Goal: Information Seeking & Learning: Learn about a topic

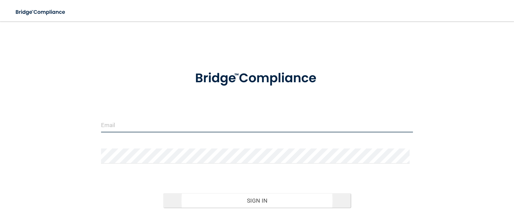
type input "[EMAIL_ADDRESS][DOMAIN_NAME]"
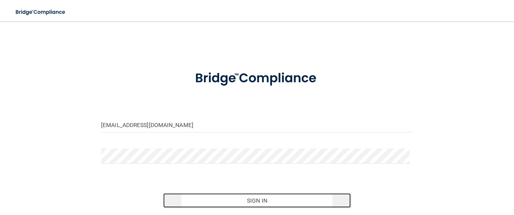
click at [255, 199] on button "Sign In" at bounding box center [256, 201] width 187 height 15
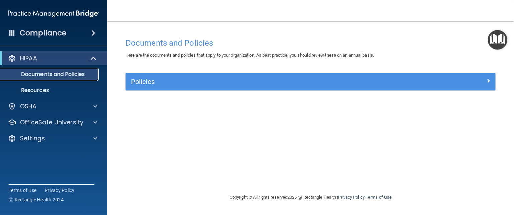
click at [56, 72] on p "Documents and Policies" at bounding box center [49, 74] width 91 height 7
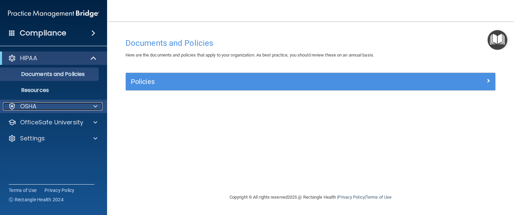
click at [27, 108] on p "OSHA" at bounding box center [28, 106] width 17 height 8
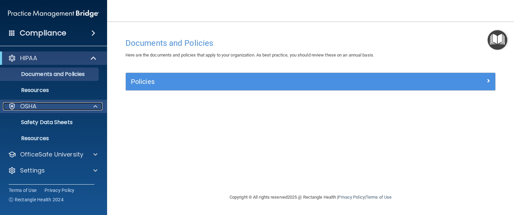
click at [27, 108] on p "OSHA" at bounding box center [28, 106] width 17 height 8
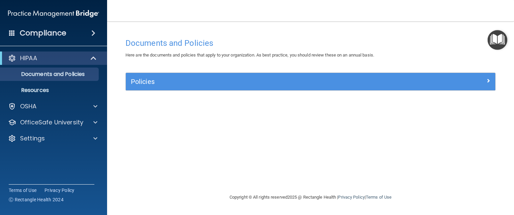
click at [91, 33] on span at bounding box center [93, 33] width 4 height 8
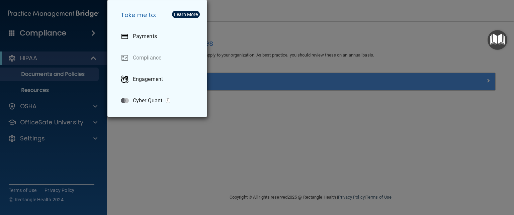
click at [167, 127] on div "Take me to: Payments Compliance Engagement Cyber Quant" at bounding box center [257, 107] width 514 height 215
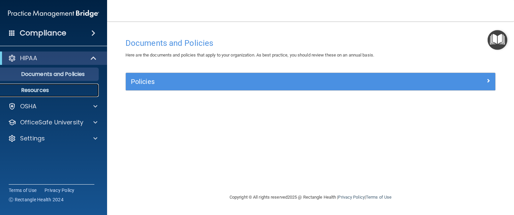
click at [34, 88] on p "Resources" at bounding box center [49, 90] width 91 height 7
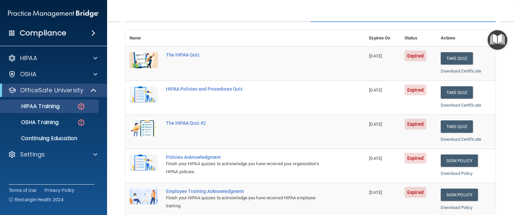
scroll to position [64, 0]
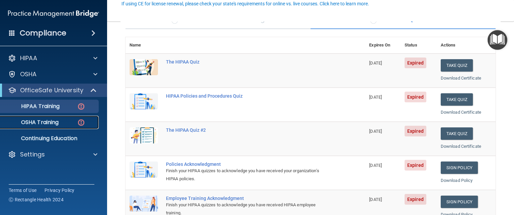
click at [60, 121] on div "OSHA Training" at bounding box center [49, 122] width 91 height 7
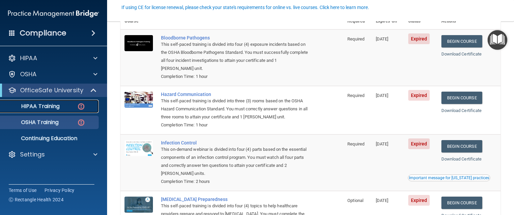
click at [36, 103] on p "HIPAA Training" at bounding box center [31, 106] width 55 height 7
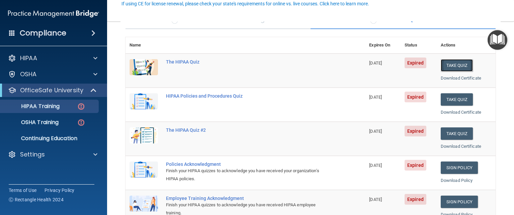
click at [451, 63] on button "Take Quiz" at bounding box center [457, 65] width 32 height 12
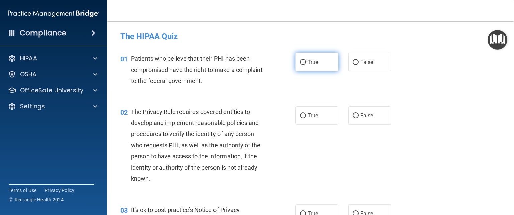
click at [300, 61] on input "True" at bounding box center [303, 62] width 6 height 5
radio input "true"
click at [300, 61] on input "True" at bounding box center [303, 62] width 6 height 5
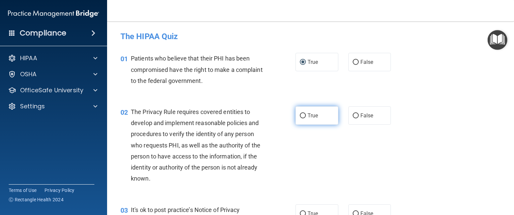
click at [308, 116] on span "True" at bounding box center [313, 116] width 10 height 6
click at [306, 116] on input "True" at bounding box center [303, 116] width 6 height 5
radio input "true"
click at [456, 106] on div "02 The Privacy Rule requires covered entities to develop and implement reasonab…" at bounding box center [311, 147] width 390 height 98
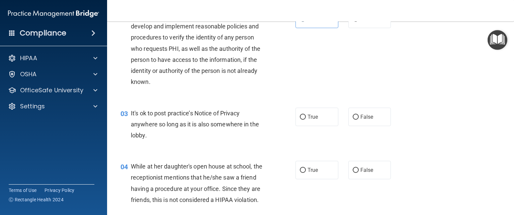
scroll to position [102, 0]
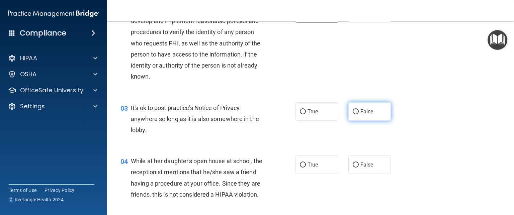
click at [357, 116] on label "False" at bounding box center [370, 111] width 43 height 18
click at [357, 115] on input "False" at bounding box center [356, 111] width 6 height 5
radio input "true"
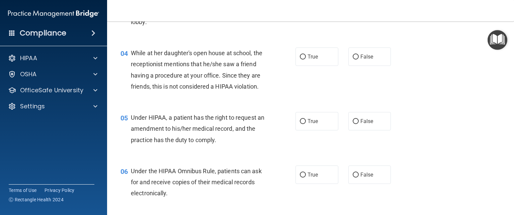
scroll to position [224, 0]
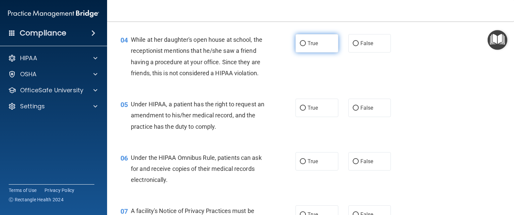
click at [309, 43] on span "True" at bounding box center [313, 43] width 10 height 6
click at [306, 43] on input "True" at bounding box center [303, 43] width 6 height 5
radio input "true"
click at [379, 87] on div "04 While at her daughter's open house at school, the receptionist mentions that…" at bounding box center [311, 58] width 390 height 65
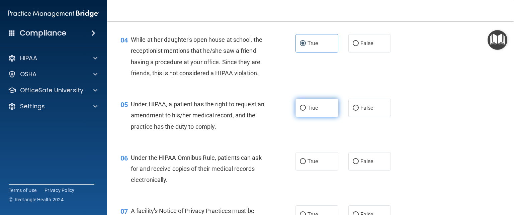
click at [303, 111] on input "True" at bounding box center [303, 108] width 6 height 5
radio input "true"
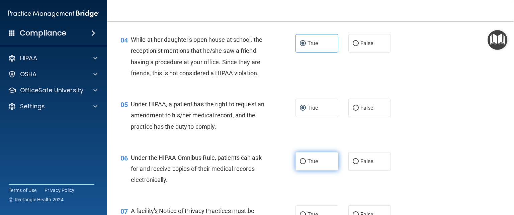
click at [308, 165] on span "True" at bounding box center [313, 161] width 10 height 6
click at [306, 164] on input "True" at bounding box center [303, 161] width 6 height 5
radio input "true"
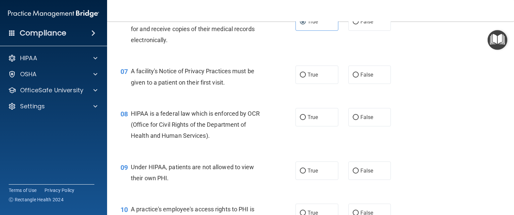
scroll to position [380, 0]
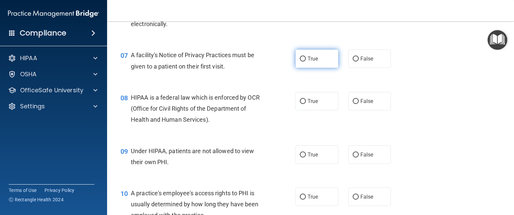
click at [308, 62] on span "True" at bounding box center [313, 59] width 10 height 6
click at [306, 62] on input "True" at bounding box center [303, 59] width 6 height 5
radio input "true"
click at [308, 62] on span "True" at bounding box center [313, 59] width 10 height 6
click at [306, 62] on input "True" at bounding box center [303, 59] width 6 height 5
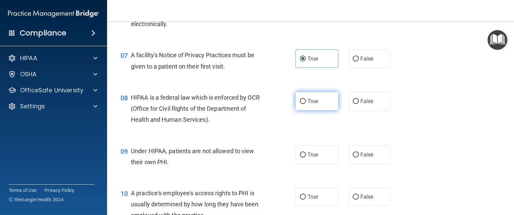
click at [320, 110] on label "True" at bounding box center [317, 101] width 43 height 18
click at [306, 104] on input "True" at bounding box center [303, 101] width 6 height 5
radio input "true"
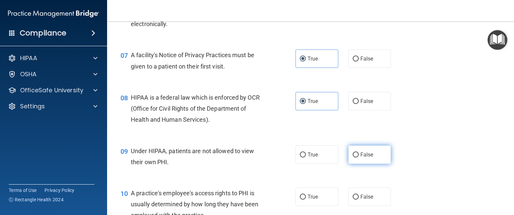
click at [356, 164] on label "False" at bounding box center [370, 155] width 43 height 18
click at [356, 158] on input "False" at bounding box center [356, 155] width 6 height 5
radio input "true"
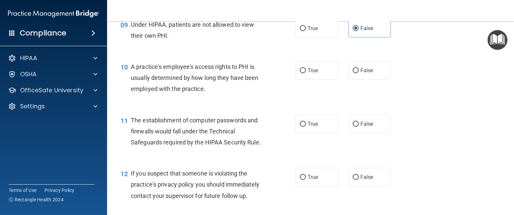
scroll to position [514, 0]
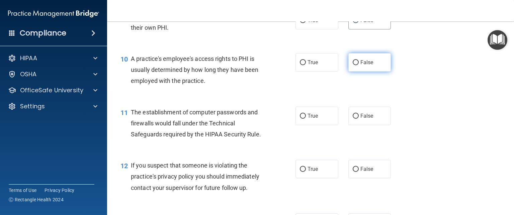
click at [371, 68] on label "False" at bounding box center [370, 62] width 43 height 18
click at [359, 65] on input "False" at bounding box center [356, 62] width 6 height 5
radio input "true"
click at [313, 119] on span "True" at bounding box center [313, 116] width 10 height 6
click at [306, 119] on input "True" at bounding box center [303, 116] width 6 height 5
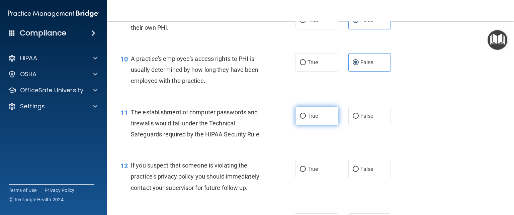
radio input "true"
click at [307, 176] on label "True" at bounding box center [317, 169] width 43 height 18
click at [306, 172] on input "True" at bounding box center [303, 169] width 6 height 5
radio input "true"
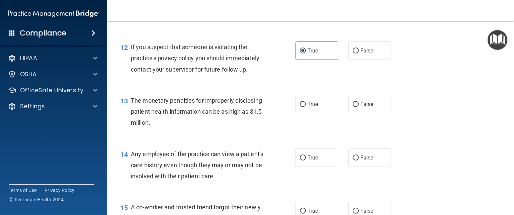
scroll to position [655, 0]
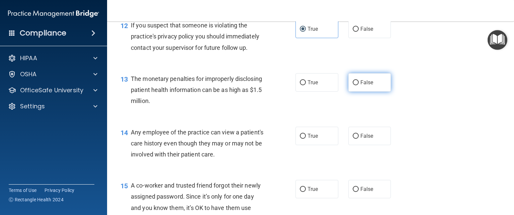
click at [364, 86] on span "False" at bounding box center [367, 82] width 13 height 6
click at [359, 85] on input "False" at bounding box center [356, 82] width 6 height 5
radio input "true"
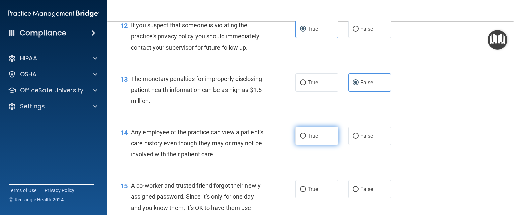
click at [308, 139] on span "True" at bounding box center [313, 136] width 10 height 6
click at [306, 139] on input "True" at bounding box center [303, 136] width 6 height 5
radio input "true"
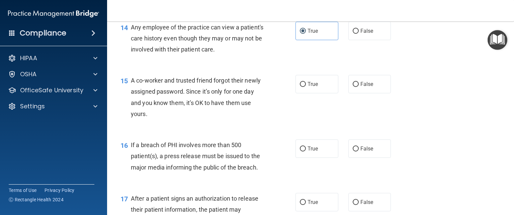
scroll to position [762, 0]
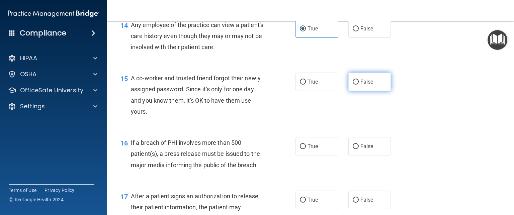
click at [363, 91] on label "False" at bounding box center [370, 82] width 43 height 18
click at [359, 85] on input "False" at bounding box center [356, 82] width 6 height 5
radio input "true"
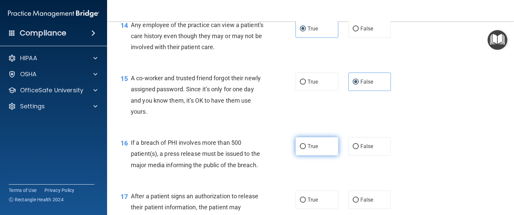
click at [308, 150] on span "True" at bounding box center [313, 146] width 10 height 6
click at [306, 149] on input "True" at bounding box center [303, 146] width 6 height 5
radio input "true"
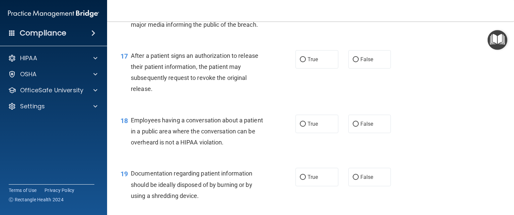
scroll to position [905, 0]
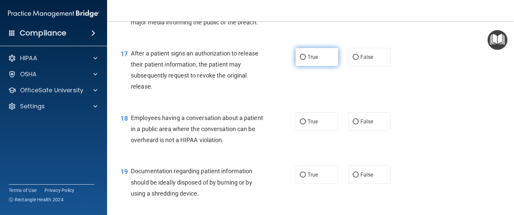
click at [311, 60] on span "True" at bounding box center [313, 57] width 10 height 6
click at [306, 60] on input "True" at bounding box center [303, 57] width 6 height 5
radio input "true"
click at [361, 125] on span "False" at bounding box center [367, 122] width 13 height 6
click at [359, 125] on input "False" at bounding box center [356, 122] width 6 height 5
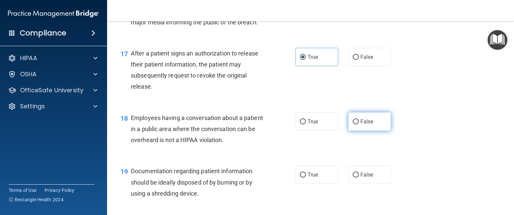
radio input "true"
click at [308, 178] on span "True" at bounding box center [313, 175] width 10 height 6
click at [305, 178] on input "True" at bounding box center [303, 175] width 6 height 5
radio input "true"
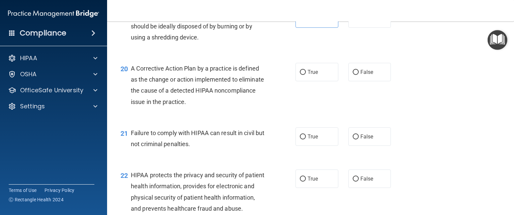
scroll to position [1091, 0]
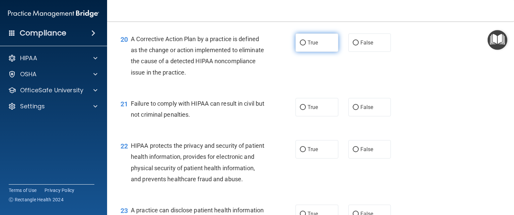
click at [308, 46] on span "True" at bounding box center [313, 43] width 10 height 6
click at [306, 46] on input "True" at bounding box center [303, 43] width 6 height 5
radio input "true"
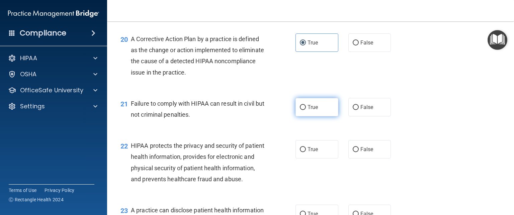
click at [313, 117] on label "True" at bounding box center [317, 107] width 43 height 18
click at [306, 110] on input "True" at bounding box center [303, 107] width 6 height 5
radio input "true"
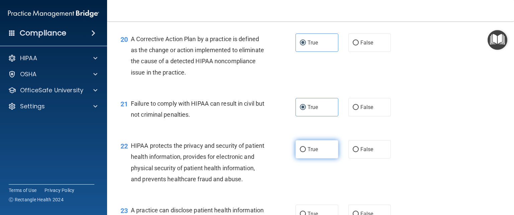
click at [308, 153] on span "True" at bounding box center [313, 149] width 10 height 6
click at [306, 152] on input "True" at bounding box center [303, 149] width 6 height 5
radio input "true"
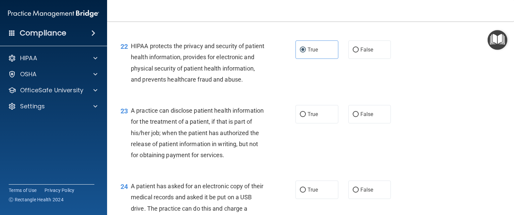
scroll to position [1212, 0]
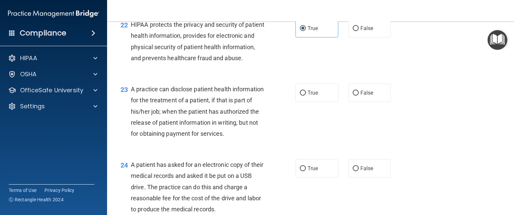
drag, startPoint x: 509, startPoint y: 157, endPoint x: 509, endPoint y: 168, distance: 10.7
click at [509, 168] on main "- The HIPAA Quiz This quiz doesn’t expire until 09/02/2025. Are you sure you wa…" at bounding box center [310, 118] width 407 height 194
click at [360, 102] on label "False" at bounding box center [370, 93] width 43 height 18
click at [359, 96] on input "False" at bounding box center [356, 93] width 6 height 5
radio input "true"
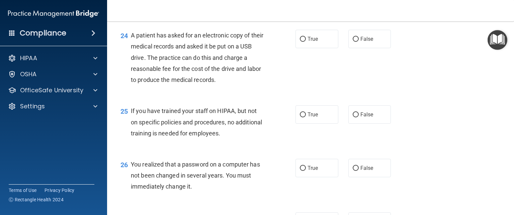
scroll to position [1344, 0]
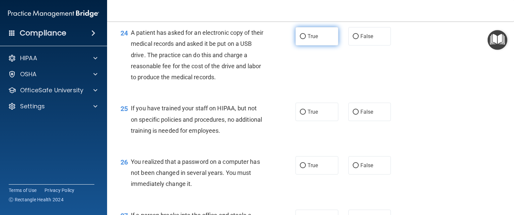
click at [309, 40] on span "True" at bounding box center [313, 36] width 10 height 6
click at [306, 39] on input "True" at bounding box center [303, 36] width 6 height 5
radio input "true"
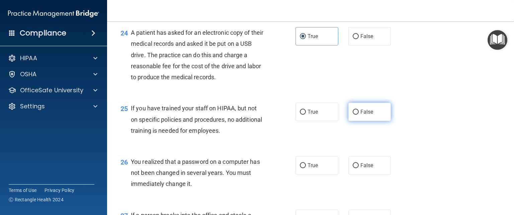
click at [365, 115] on span "False" at bounding box center [367, 112] width 13 height 6
click at [359, 115] on input "False" at bounding box center [356, 112] width 6 height 5
radio input "true"
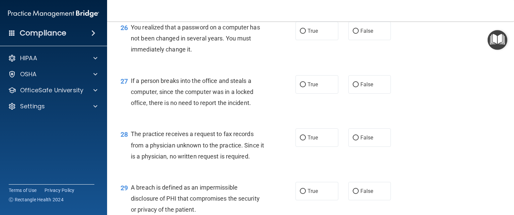
scroll to position [1484, 0]
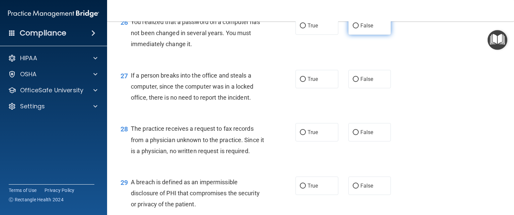
click at [353, 28] on input "False" at bounding box center [356, 25] width 6 height 5
radio input "true"
click at [356, 88] on label "False" at bounding box center [370, 79] width 43 height 18
click at [356, 82] on input "False" at bounding box center [356, 79] width 6 height 5
radio input "true"
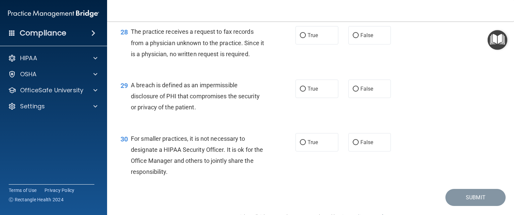
scroll to position [1601, 0]
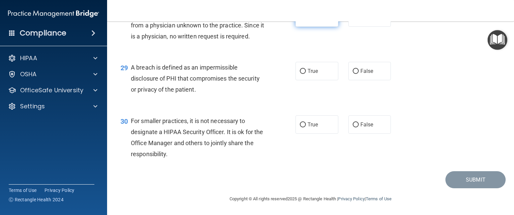
click at [308, 27] on label "True" at bounding box center [317, 17] width 43 height 18
click at [306, 20] on input "True" at bounding box center [303, 17] width 6 height 5
radio input "true"
click at [309, 74] on span "True" at bounding box center [313, 71] width 10 height 6
click at [306, 74] on input "True" at bounding box center [303, 71] width 6 height 5
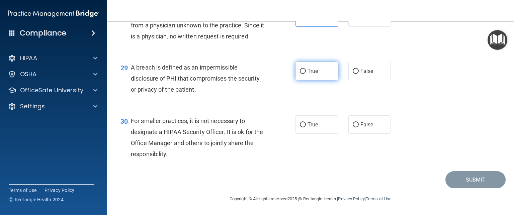
radio input "true"
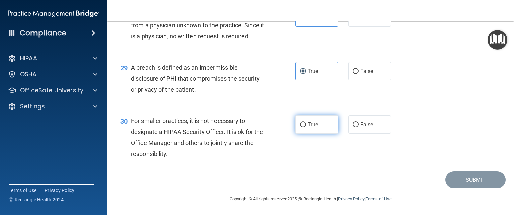
click at [311, 128] on span "True" at bounding box center [313, 125] width 10 height 6
click at [306, 128] on input "True" at bounding box center [303, 125] width 6 height 5
radio input "true"
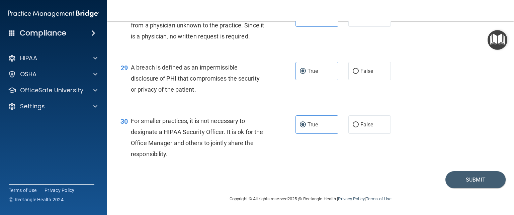
scroll to position [1633, 0]
click at [471, 180] on button "Submit" at bounding box center [476, 179] width 60 height 17
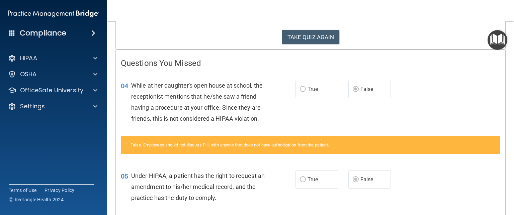
scroll to position [113, 0]
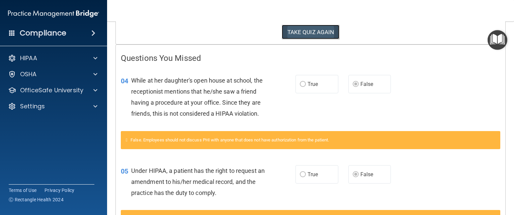
click at [308, 35] on button "TAKE QUIZ AGAIN" at bounding box center [311, 32] width 58 height 15
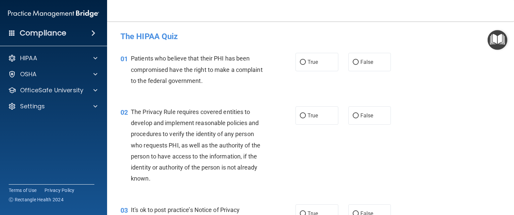
click at [314, 53] on div "01 Patients who believe that their PHI has been compromised have the right to m…" at bounding box center [311, 72] width 390 height 54
click at [302, 60] on input "True" at bounding box center [303, 62] width 6 height 5
radio input "true"
click at [309, 116] on span "True" at bounding box center [313, 116] width 10 height 6
click at [306, 116] on input "True" at bounding box center [303, 116] width 6 height 5
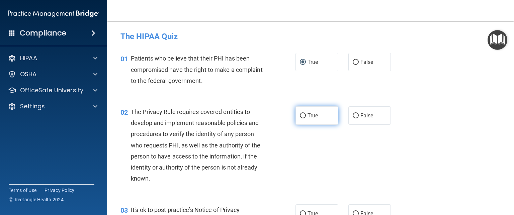
radio input "true"
click at [309, 116] on span "True" at bounding box center [313, 116] width 10 height 6
click at [306, 116] on input "True" at bounding box center [303, 116] width 6 height 5
drag, startPoint x: 363, startPoint y: 139, endPoint x: 362, endPoint y: 133, distance: 6.1
click at [362, 133] on div "02 The Privacy Rule requires covered entities to develop and implement reasonab…" at bounding box center [311, 147] width 390 height 98
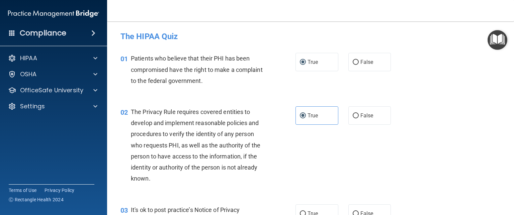
click at [429, 55] on div "01 Patients who believe that their PHI has been compromised have the right to m…" at bounding box center [311, 72] width 390 height 54
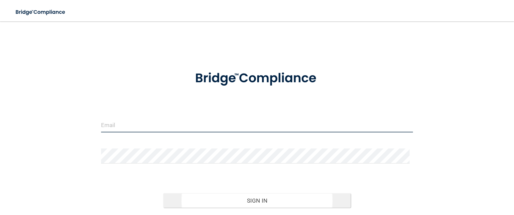
type input "[EMAIL_ADDRESS][DOMAIN_NAME]"
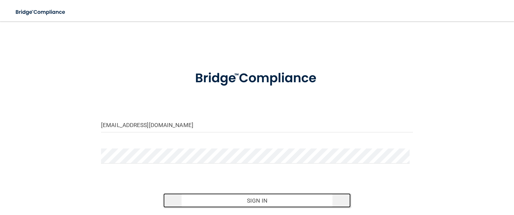
click at [255, 200] on button "Sign In" at bounding box center [256, 201] width 187 height 15
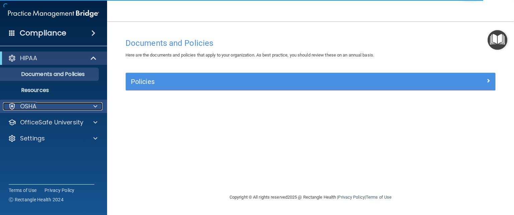
click at [95, 106] on span at bounding box center [95, 106] width 4 height 8
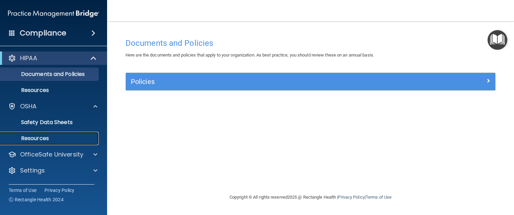
click at [44, 138] on p "Resources" at bounding box center [49, 138] width 91 height 7
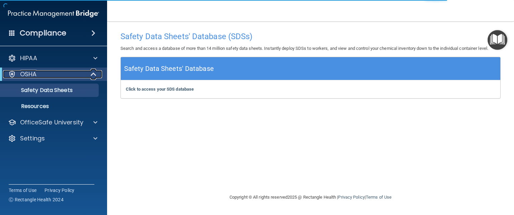
click at [92, 73] on span at bounding box center [94, 74] width 6 height 8
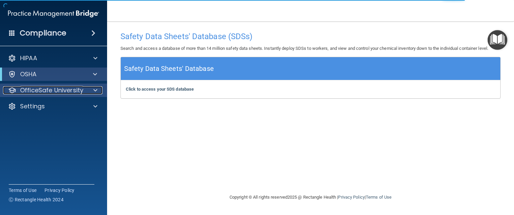
click at [93, 91] on div at bounding box center [94, 90] width 17 height 8
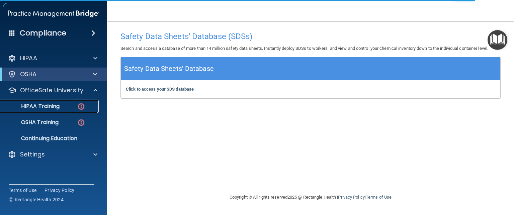
click at [64, 106] on div "HIPAA Training" at bounding box center [49, 106] width 91 height 7
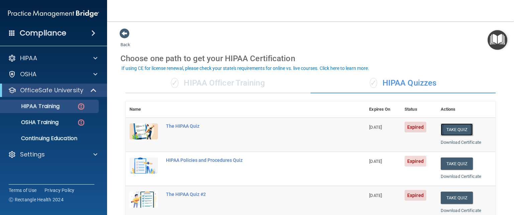
click at [452, 127] on button "Take Quiz" at bounding box center [457, 130] width 32 height 12
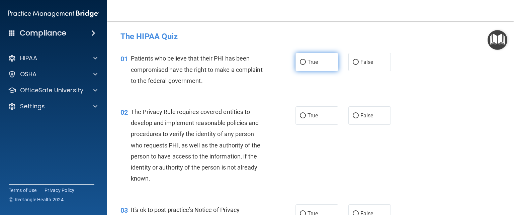
click at [300, 63] on input "True" at bounding box center [303, 62] width 6 height 5
radio input "true"
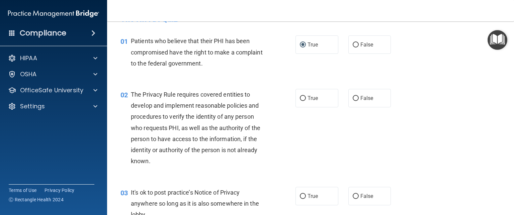
scroll to position [33, 0]
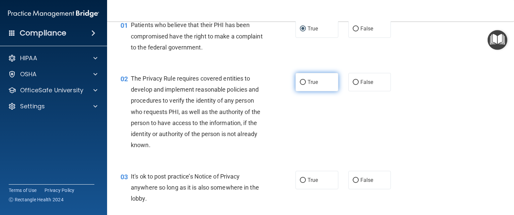
click at [304, 80] on label "True" at bounding box center [317, 82] width 43 height 18
click at [304, 80] on input "True" at bounding box center [303, 82] width 6 height 5
radio input "true"
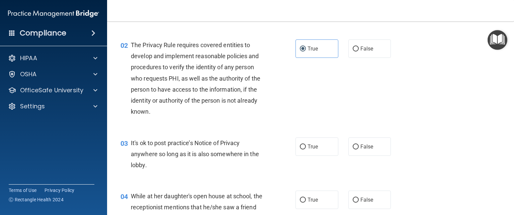
scroll to position [100, 0]
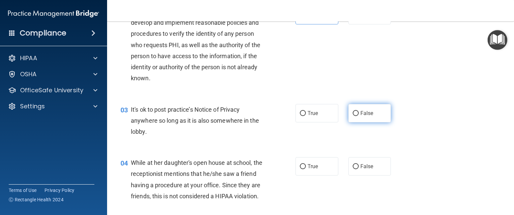
click at [349, 111] on label "False" at bounding box center [370, 113] width 43 height 18
click at [353, 111] on input "False" at bounding box center [356, 113] width 6 height 5
radio input "true"
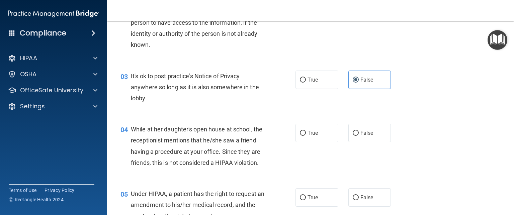
scroll to position [167, 0]
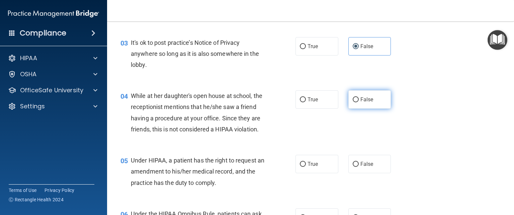
click at [363, 99] on span "False" at bounding box center [367, 99] width 13 height 6
click at [359, 99] on input "False" at bounding box center [356, 99] width 6 height 5
radio input "true"
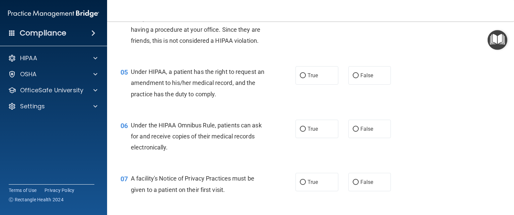
scroll to position [268, 0]
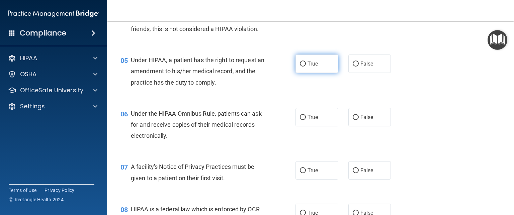
click at [308, 67] on span "True" at bounding box center [313, 64] width 10 height 6
click at [305, 67] on input "True" at bounding box center [303, 64] width 6 height 5
radio input "true"
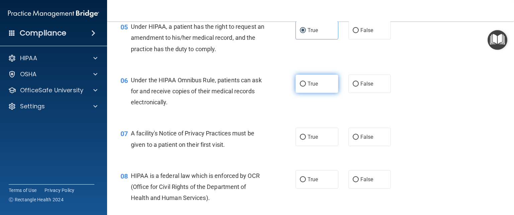
click at [310, 87] on span "True" at bounding box center [313, 84] width 10 height 6
click at [306, 87] on input "True" at bounding box center [303, 84] width 6 height 5
radio input "true"
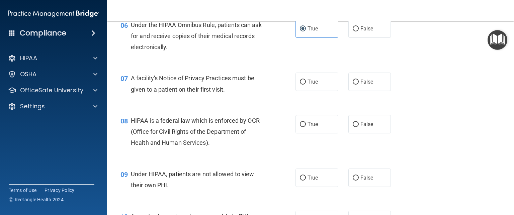
scroll to position [368, 0]
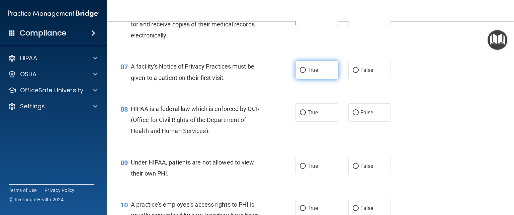
click at [308, 73] on span "True" at bounding box center [313, 70] width 10 height 6
click at [306, 73] on input "True" at bounding box center [303, 70] width 6 height 5
radio input "true"
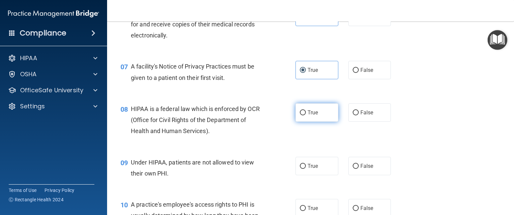
click at [309, 116] on span "True" at bounding box center [313, 112] width 10 height 6
click at [306, 116] on input "True" at bounding box center [303, 112] width 6 height 5
radio input "true"
drag, startPoint x: 356, startPoint y: 175, endPoint x: 511, endPoint y: 138, distance: 160.2
click at [358, 175] on label "False" at bounding box center [370, 166] width 43 height 18
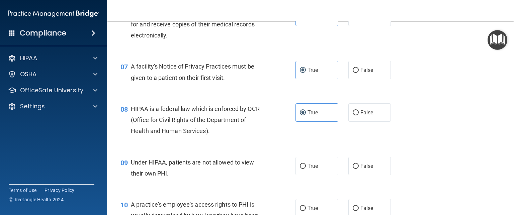
click at [358, 169] on input "False" at bounding box center [356, 166] width 6 height 5
radio input "true"
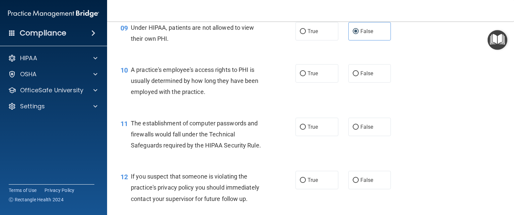
scroll to position [536, 0]
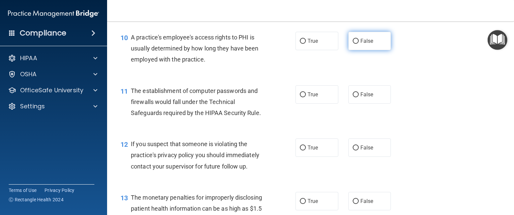
click at [364, 44] on span "False" at bounding box center [367, 41] width 13 height 6
click at [359, 44] on input "False" at bounding box center [356, 41] width 6 height 5
radio input "true"
click at [308, 98] on span "True" at bounding box center [313, 94] width 10 height 6
click at [306, 97] on input "True" at bounding box center [303, 94] width 6 height 5
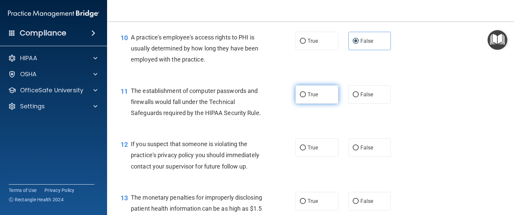
radio input "true"
click at [308, 151] on span "True" at bounding box center [313, 148] width 10 height 6
click at [305, 151] on input "True" at bounding box center [303, 148] width 6 height 5
radio input "true"
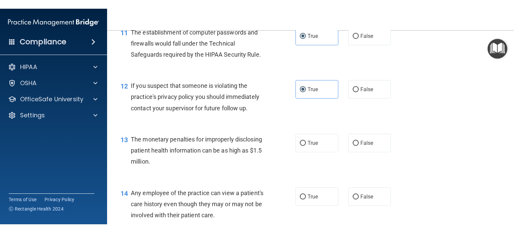
scroll to position [703, 0]
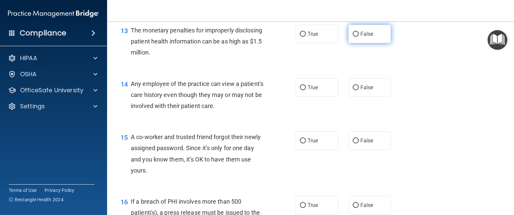
click at [361, 37] on span "False" at bounding box center [367, 34] width 13 height 6
click at [359, 37] on input "False" at bounding box center [356, 34] width 6 height 5
radio input "true"
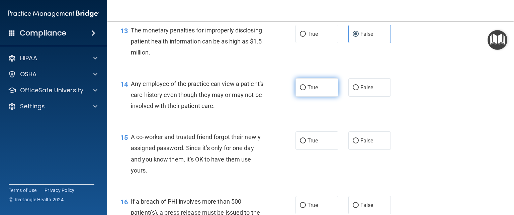
click at [316, 97] on label "True" at bounding box center [317, 87] width 43 height 18
click at [306, 90] on input "True" at bounding box center [303, 87] width 6 height 5
radio input "true"
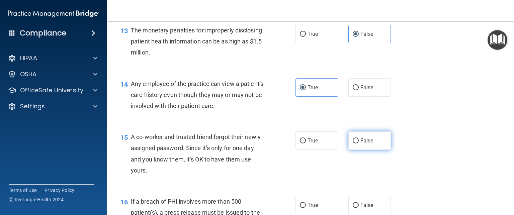
click at [362, 144] on span "False" at bounding box center [367, 141] width 13 height 6
click at [359, 144] on input "False" at bounding box center [356, 141] width 6 height 5
radio input "true"
click at [363, 144] on span "False" at bounding box center [367, 141] width 13 height 6
click at [359, 144] on input "False" at bounding box center [356, 141] width 6 height 5
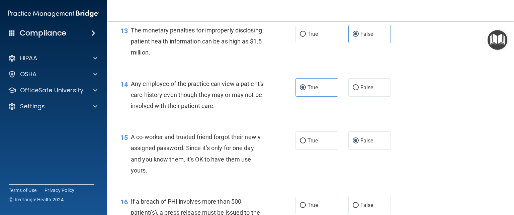
click at [353, 144] on input "False" at bounding box center [356, 141] width 6 height 5
click at [436, 136] on div "15 A co-worker and trusted friend forgot their newly assigned password. Since i…" at bounding box center [311, 155] width 390 height 65
click at [354, 144] on input "False" at bounding box center [356, 141] width 6 height 5
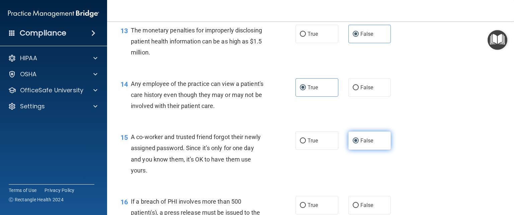
click at [361, 144] on span "False" at bounding box center [367, 141] width 13 height 6
click at [358, 144] on input "False" at bounding box center [356, 141] width 6 height 5
click at [447, 102] on div "14 Any employee of the practice can view a patient's care history even though t…" at bounding box center [311, 97] width 390 height 54
click at [361, 144] on span "False" at bounding box center [367, 141] width 13 height 6
click at [359, 144] on input "False" at bounding box center [356, 141] width 6 height 5
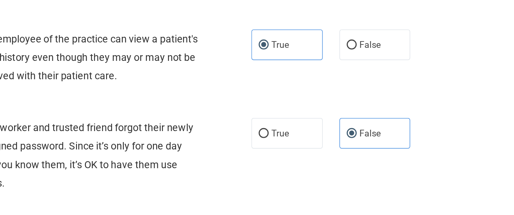
drag, startPoint x: 432, startPoint y: 107, endPoint x: 441, endPoint y: 107, distance: 9.1
click at [441, 107] on div "14 Any employee of the practice can view a patient's care history even though t…" at bounding box center [311, 97] width 390 height 54
click at [393, 111] on div "14 Any employee of the practice can view a patient's care history even though t…" at bounding box center [311, 97] width 390 height 54
drag, startPoint x: 215, startPoint y: 140, endPoint x: 406, endPoint y: 122, distance: 191.3
click at [406, 122] on div "14 Any employee of the practice can view a patient's care history even though t…" at bounding box center [311, 97] width 390 height 54
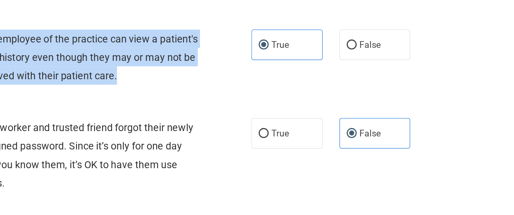
drag, startPoint x: 293, startPoint y: 112, endPoint x: 377, endPoint y: 131, distance: 86.2
click at [377, 124] on div "14 Any employee of the practice can view a patient's care history even though t…" at bounding box center [311, 97] width 390 height 54
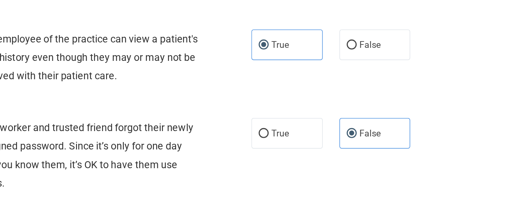
click at [373, 118] on div "14 Any employee of the practice can view a patient's care history even though t…" at bounding box center [311, 97] width 390 height 54
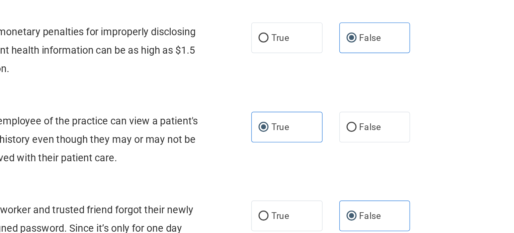
scroll to position [643, 0]
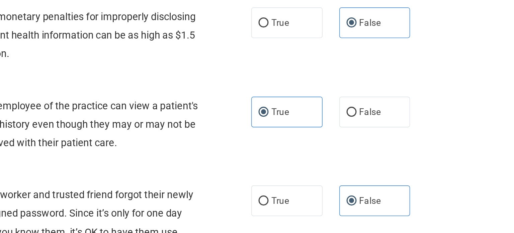
click at [417, 122] on div "13 The monetary penalties for improperly disclosing patient health information …" at bounding box center [311, 104] width 390 height 54
click at [413, 172] on div "14 Any employee of the practice can view a patient's care history even though t…" at bounding box center [311, 157] width 390 height 54
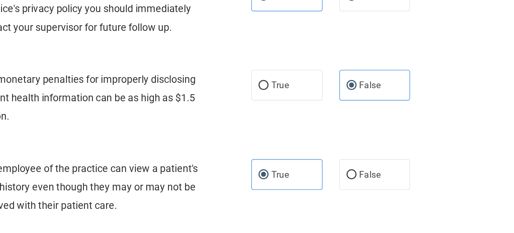
scroll to position [603, 0]
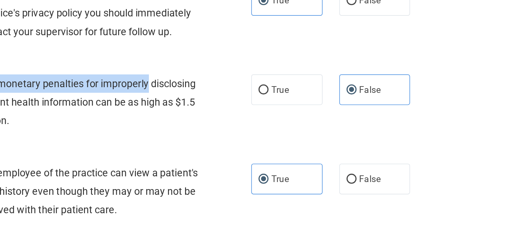
drag, startPoint x: 150, startPoint y: 136, endPoint x: 293, endPoint y: 146, distance: 143.0
click at [293, 146] on div "13 The monetary penalties for improperly disclosing patient health information …" at bounding box center [311, 144] width 390 height 54
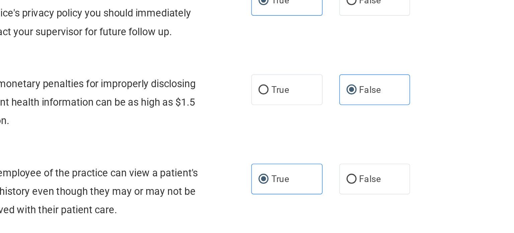
click at [280, 149] on div "13 The monetary penalties for improperly disclosing patient health information …" at bounding box center [207, 143] width 195 height 37
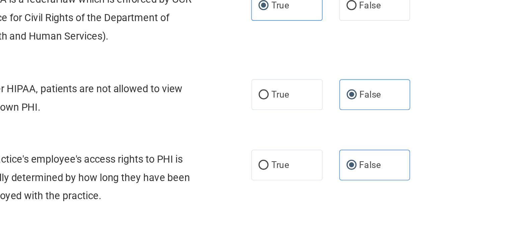
scroll to position [401, 0]
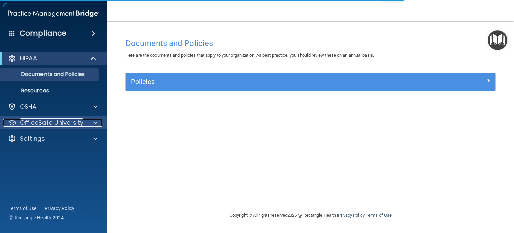
click at [48, 121] on p "OfficeSafe University" at bounding box center [51, 123] width 63 height 8
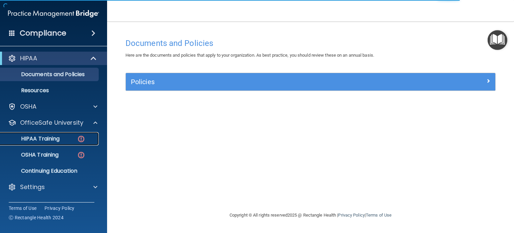
click at [71, 139] on div "HIPAA Training" at bounding box center [49, 138] width 91 height 7
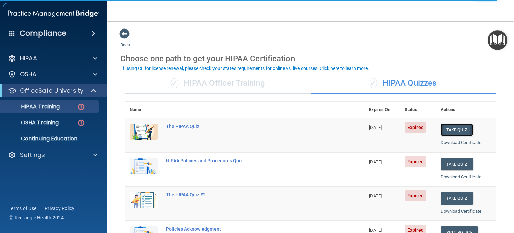
click at [452, 129] on button "Take Quiz" at bounding box center [457, 130] width 32 height 12
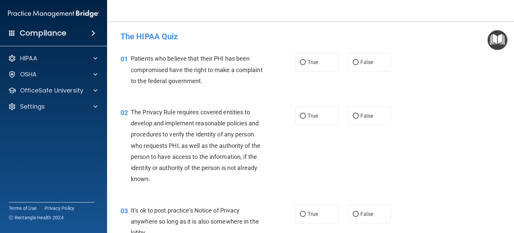
drag, startPoint x: 300, startPoint y: 63, endPoint x: 302, endPoint y: 85, distance: 22.9
click at [300, 63] on input "True" at bounding box center [303, 62] width 6 height 5
radio input "true"
click at [300, 114] on input "True" at bounding box center [303, 116] width 6 height 5
radio input "true"
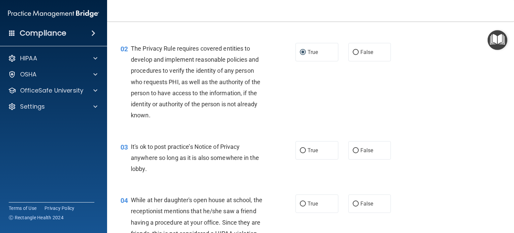
scroll to position [67, 0]
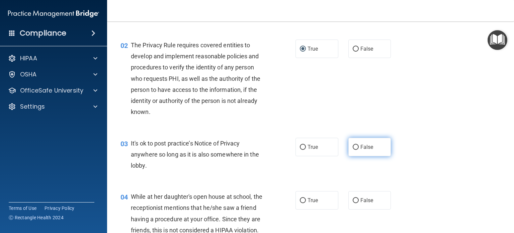
click at [353, 145] on input "False" at bounding box center [356, 147] width 6 height 5
radio input "true"
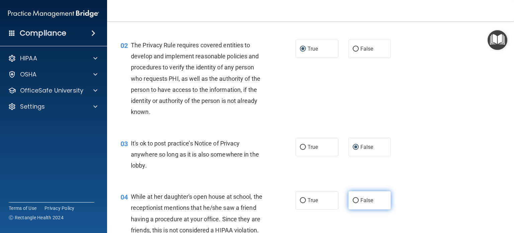
click at [354, 200] on input "False" at bounding box center [356, 200] width 6 height 5
radio input "true"
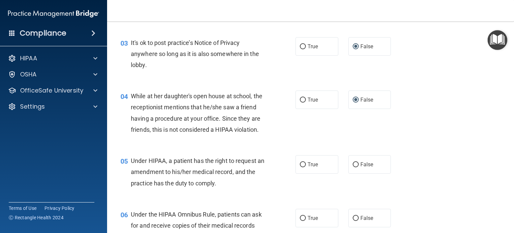
scroll to position [234, 0]
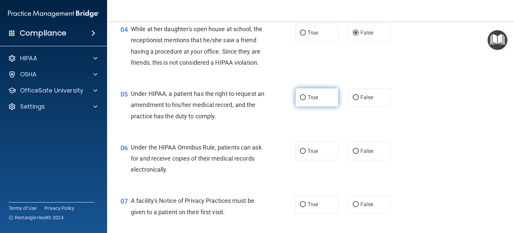
click at [299, 104] on label "True" at bounding box center [317, 97] width 43 height 18
click at [300, 100] on input "True" at bounding box center [303, 97] width 6 height 5
radio input "true"
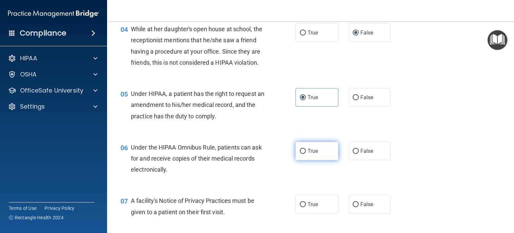
click at [300, 154] on input "True" at bounding box center [303, 151] width 6 height 5
radio input "true"
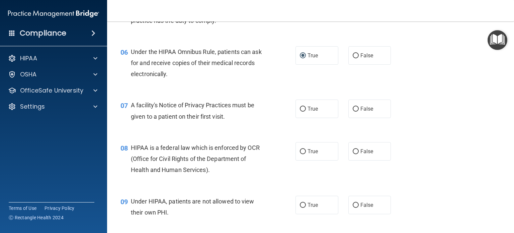
scroll to position [335, 0]
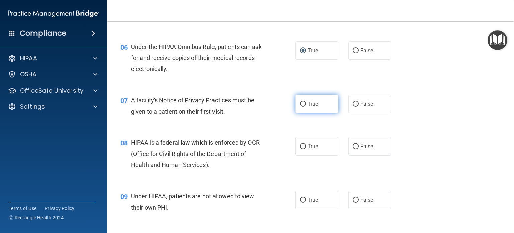
click at [300, 106] on input "True" at bounding box center [303, 103] width 6 height 5
radio input "true"
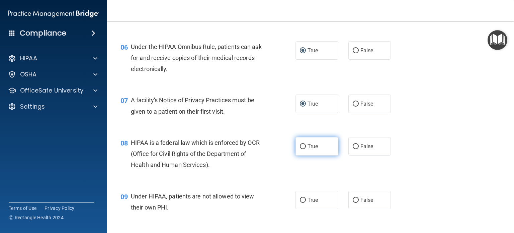
click at [302, 149] on input "True" at bounding box center [303, 146] width 6 height 5
radio input "true"
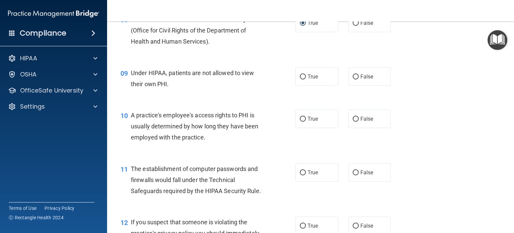
scroll to position [469, 0]
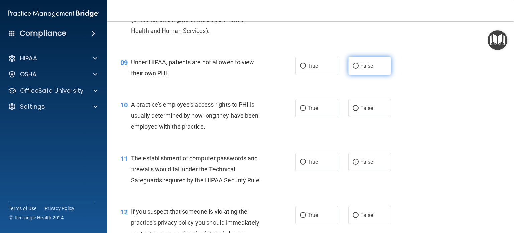
click at [353, 69] on input "False" at bounding box center [356, 66] width 6 height 5
radio input "true"
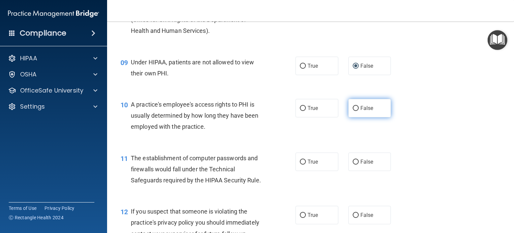
click at [354, 111] on input "False" at bounding box center [356, 108] width 6 height 5
radio input "true"
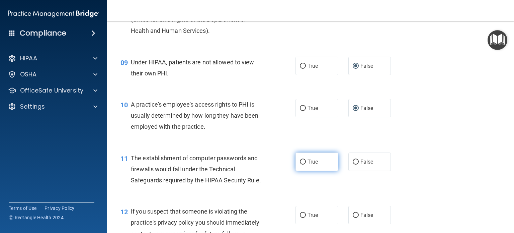
click at [300, 164] on input "True" at bounding box center [303, 161] width 6 height 5
radio input "true"
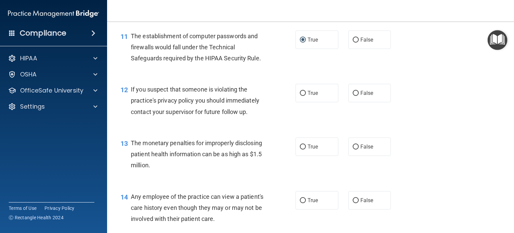
scroll to position [603, 0]
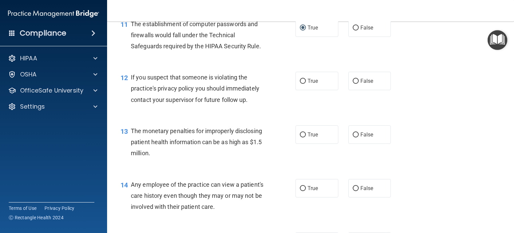
drag, startPoint x: 300, startPoint y: 89, endPoint x: 325, endPoint y: 119, distance: 39.2
click at [301, 84] on input "True" at bounding box center [303, 81] width 6 height 5
radio input "true"
click at [355, 137] on input "False" at bounding box center [356, 134] width 6 height 5
radio input "true"
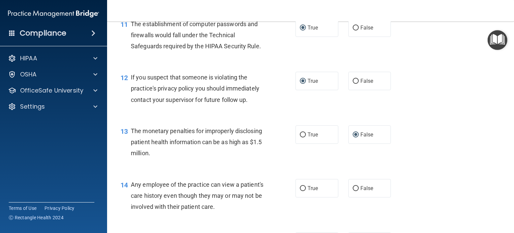
scroll to position [636, 0]
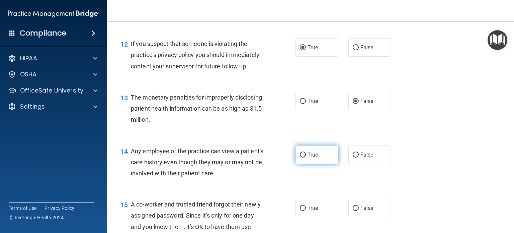
click at [308, 158] on span "True" at bounding box center [313, 154] width 10 height 6
click at [305, 157] on input "True" at bounding box center [303, 154] width 6 height 5
radio input "true"
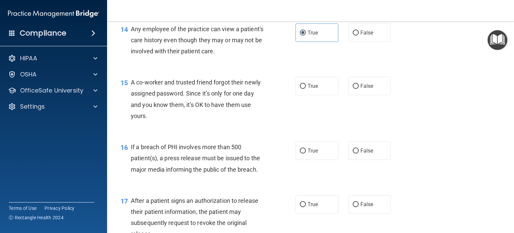
scroll to position [770, 0]
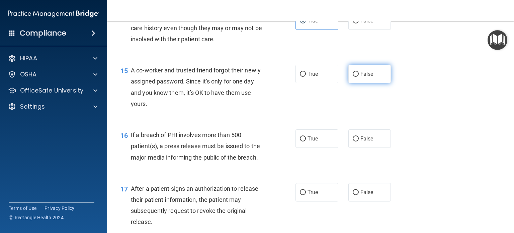
click at [353, 77] on input "False" at bounding box center [356, 74] width 6 height 5
radio input "true"
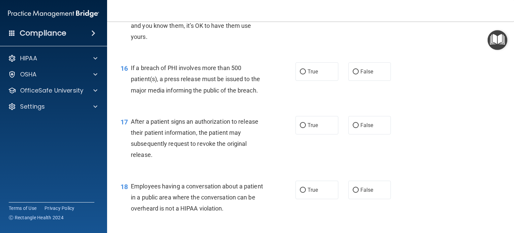
scroll to position [871, 0]
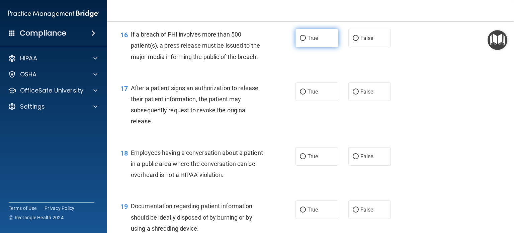
click at [300, 41] on input "True" at bounding box center [303, 38] width 6 height 5
radio input "true"
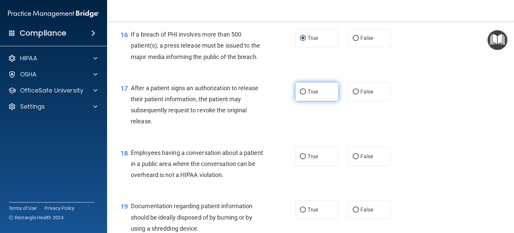
click at [300, 94] on input "True" at bounding box center [303, 91] width 6 height 5
radio input "true"
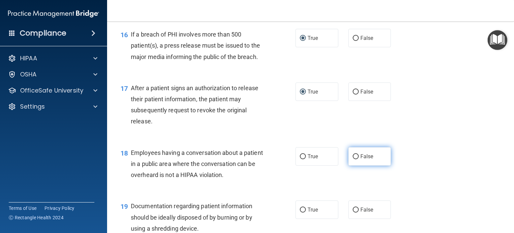
click at [354, 159] on input "False" at bounding box center [356, 156] width 6 height 5
radio input "true"
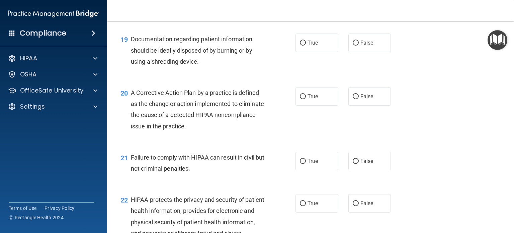
scroll to position [1038, 0]
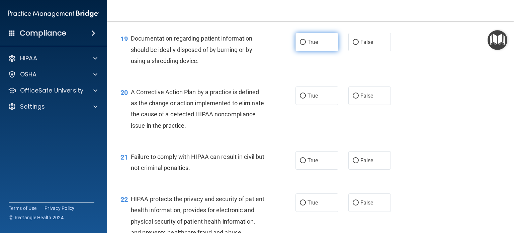
click at [303, 51] on label "True" at bounding box center [317, 42] width 43 height 18
click at [303, 45] on input "True" at bounding box center [303, 42] width 6 height 5
radio input "true"
click at [303, 98] on input "True" at bounding box center [303, 95] width 6 height 5
radio input "true"
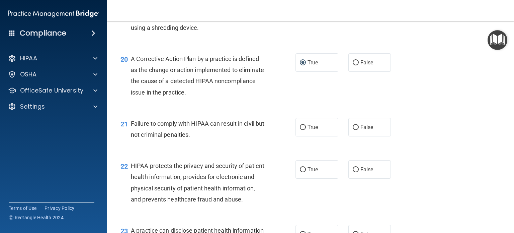
scroll to position [1071, 0]
click at [312, 130] on span "True" at bounding box center [313, 127] width 10 height 6
click at [306, 130] on input "True" at bounding box center [303, 127] width 6 height 5
radio input "true"
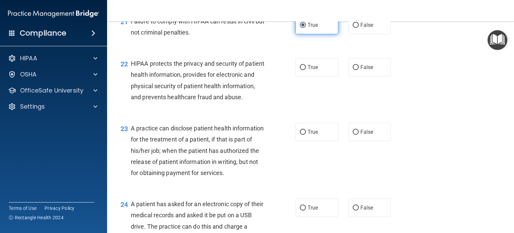
scroll to position [1205, 0]
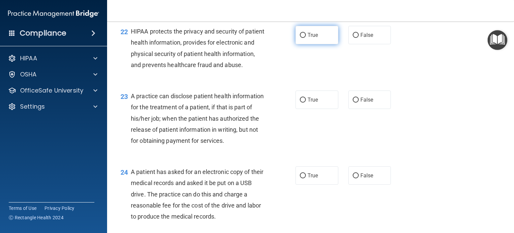
click at [301, 38] on input "True" at bounding box center [303, 35] width 6 height 5
radio input "true"
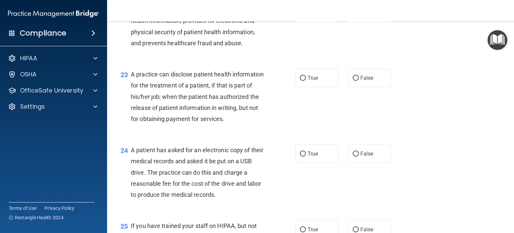
scroll to position [1239, 0]
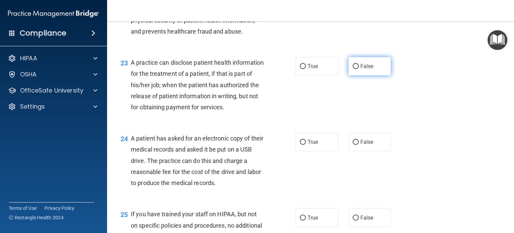
click at [361, 69] on span "False" at bounding box center [367, 66] width 13 height 6
click at [359, 69] on input "False" at bounding box center [356, 66] width 6 height 5
radio input "true"
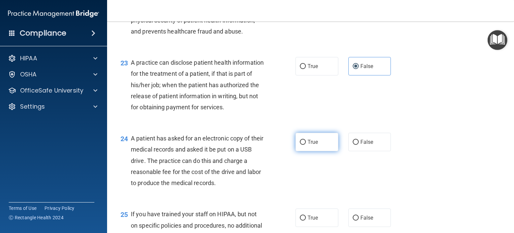
click at [304, 151] on label "True" at bounding box center [317, 142] width 43 height 18
click at [304, 145] on input "True" at bounding box center [303, 142] width 6 height 5
radio input "true"
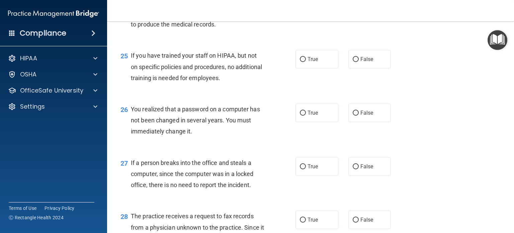
scroll to position [1406, 0]
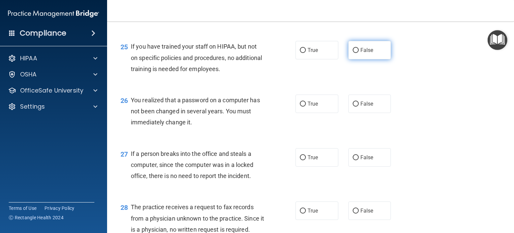
click at [362, 53] on span "False" at bounding box center [367, 50] width 13 height 6
click at [359, 53] on input "False" at bounding box center [356, 50] width 6 height 5
radio input "true"
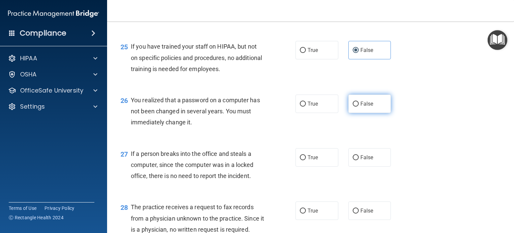
click at [349, 113] on label "False" at bounding box center [370, 103] width 43 height 18
click at [353, 106] on input "False" at bounding box center [356, 103] width 6 height 5
radio input "true"
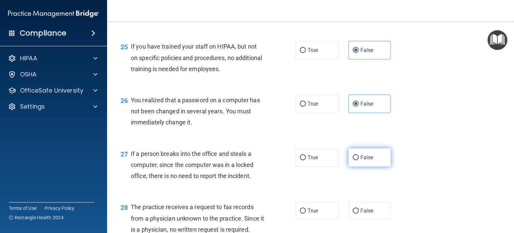
click at [353, 160] on input "False" at bounding box center [356, 157] width 6 height 5
radio input "true"
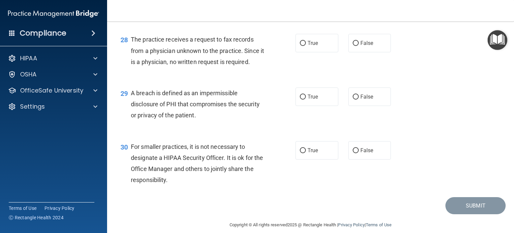
scroll to position [1607, 0]
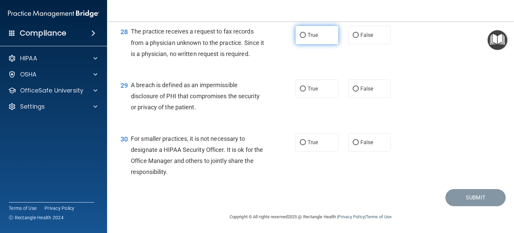
click at [300, 38] on input "True" at bounding box center [303, 35] width 6 height 5
radio input "true"
click at [304, 97] on label "True" at bounding box center [317, 88] width 43 height 18
click at [304, 91] on input "True" at bounding box center [303, 88] width 6 height 5
radio input "true"
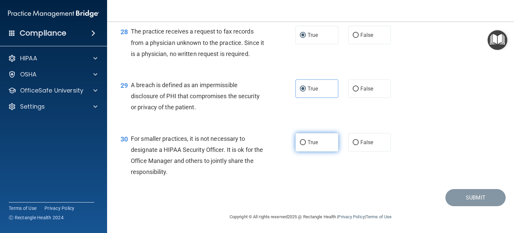
click at [302, 145] on input "True" at bounding box center [303, 142] width 6 height 5
radio input "true"
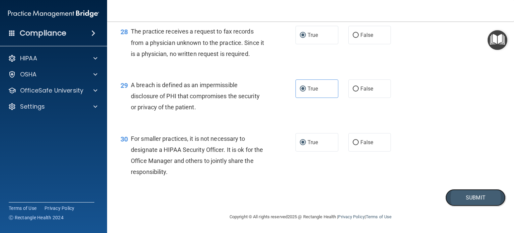
click at [473, 204] on button "Submit" at bounding box center [476, 197] width 60 height 17
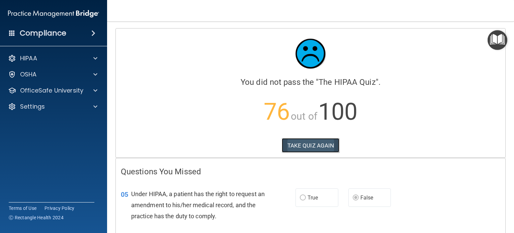
click at [300, 143] on button "TAKE QUIZ AGAIN" at bounding box center [311, 145] width 58 height 15
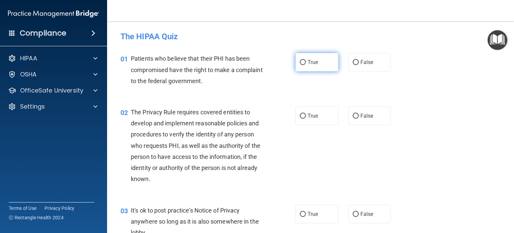
click at [301, 60] on input "True" at bounding box center [303, 62] width 6 height 5
radio input "true"
click at [302, 115] on input "True" at bounding box center [303, 116] width 6 height 5
radio input "true"
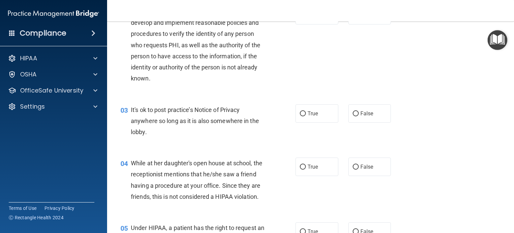
scroll to position [134, 0]
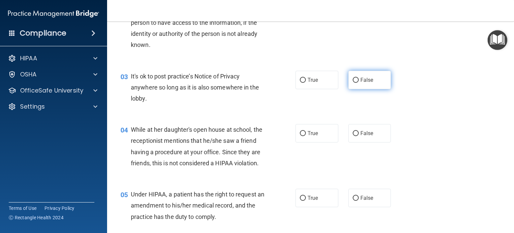
click at [354, 79] on input "False" at bounding box center [356, 80] width 6 height 5
radio input "true"
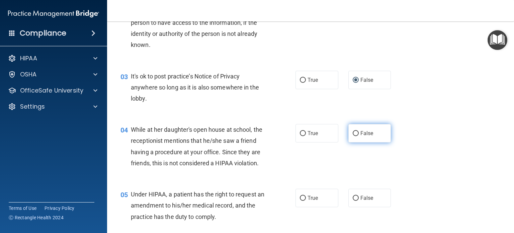
click at [353, 131] on input "False" at bounding box center [356, 133] width 6 height 5
radio input "true"
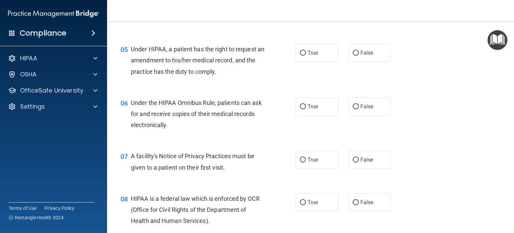
scroll to position [301, 0]
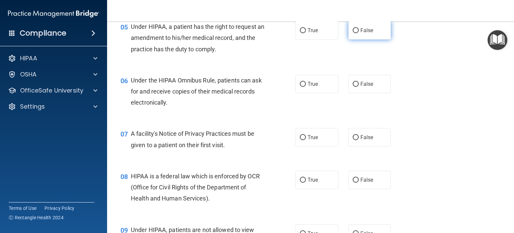
click at [353, 33] on input "False" at bounding box center [356, 30] width 6 height 5
radio input "true"
click at [300, 87] on input "True" at bounding box center [303, 84] width 6 height 5
radio input "true"
click at [300, 140] on input "True" at bounding box center [303, 137] width 6 height 5
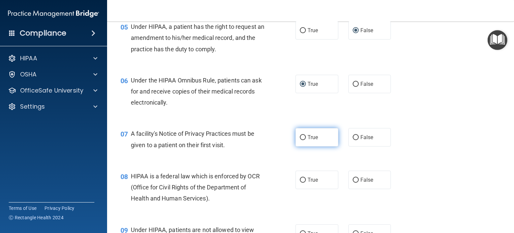
radio input "true"
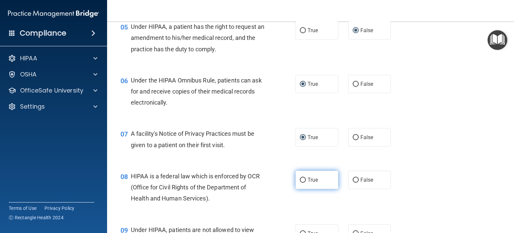
click at [300, 182] on input "True" at bounding box center [303, 179] width 6 height 5
radio input "true"
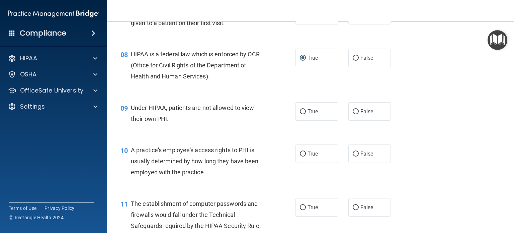
scroll to position [435, 0]
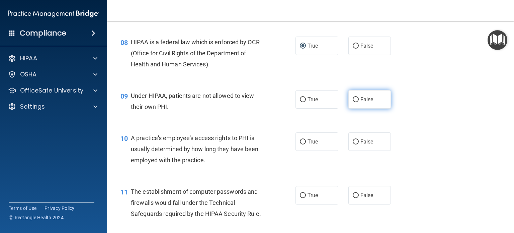
click at [355, 102] on input "False" at bounding box center [356, 99] width 6 height 5
radio input "true"
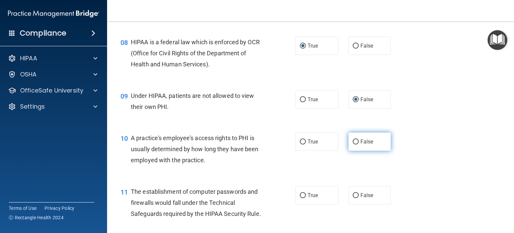
click at [353, 144] on input "False" at bounding box center [356, 141] width 6 height 5
radio input "true"
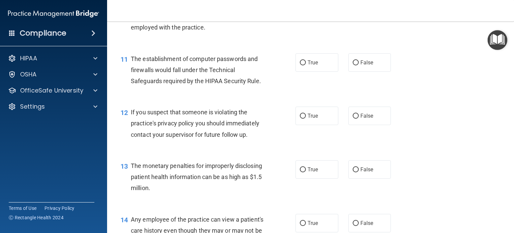
scroll to position [569, 0]
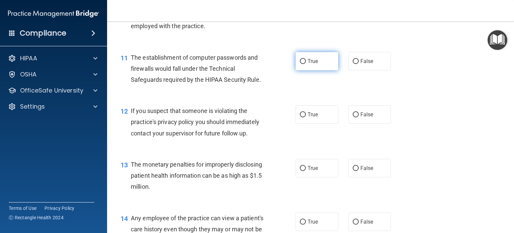
click at [300, 64] on input "True" at bounding box center [303, 61] width 6 height 5
radio input "true"
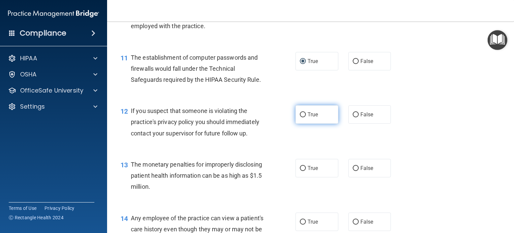
click at [303, 117] on input "True" at bounding box center [303, 114] width 6 height 5
radio input "true"
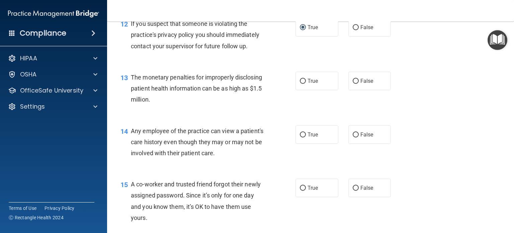
scroll to position [670, 0]
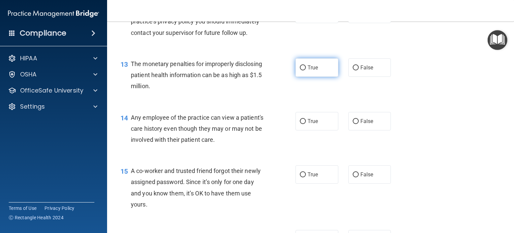
click at [302, 70] on input "True" at bounding box center [303, 67] width 6 height 5
radio input "true"
drag, startPoint x: 354, startPoint y: 130, endPoint x: 417, endPoint y: 124, distance: 63.2
click at [354, 124] on input "False" at bounding box center [356, 121] width 6 height 5
radio input "true"
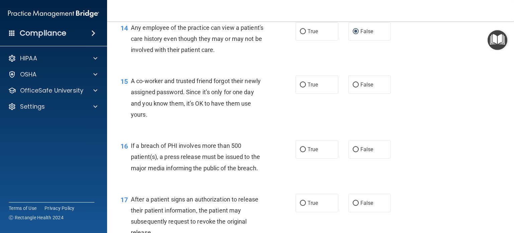
scroll to position [770, 0]
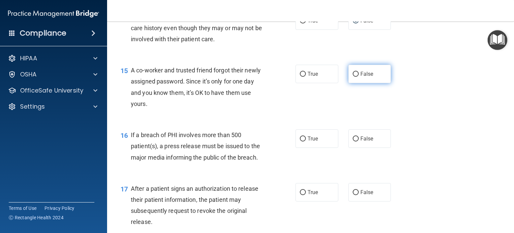
click at [353, 77] on input "False" at bounding box center [356, 74] width 6 height 5
radio input "true"
click at [301, 141] on input "True" at bounding box center [303, 138] width 6 height 5
radio input "true"
click at [300, 195] on input "True" at bounding box center [303, 192] width 6 height 5
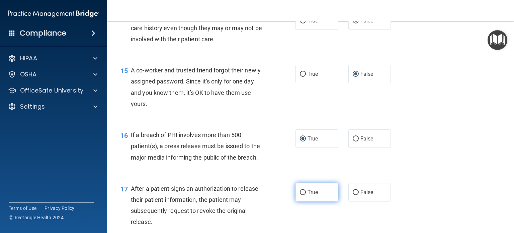
radio input "true"
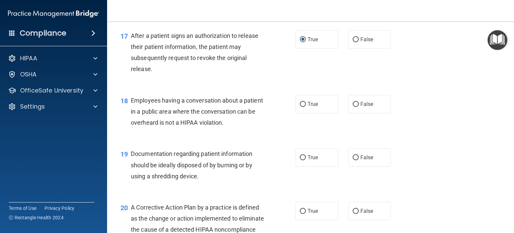
scroll to position [938, 0]
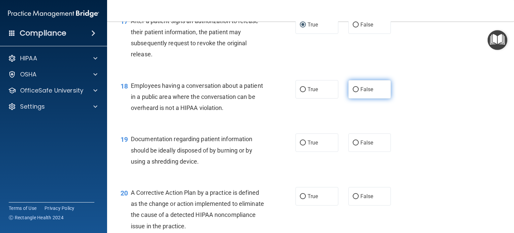
click at [353, 92] on input "False" at bounding box center [356, 89] width 6 height 5
radio input "true"
click at [300, 145] on input "True" at bounding box center [303, 142] width 6 height 5
radio input "true"
drag, startPoint x: 300, startPoint y: 206, endPoint x: 390, endPoint y: 187, distance: 92.2
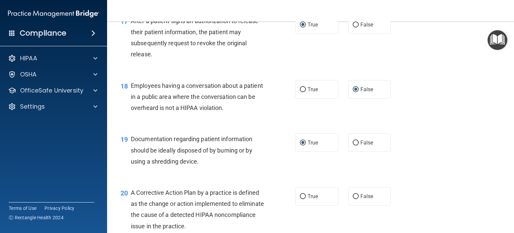
click at [300, 199] on input "True" at bounding box center [303, 196] width 6 height 5
radio input "true"
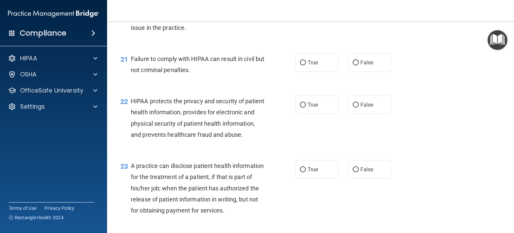
scroll to position [1138, 0]
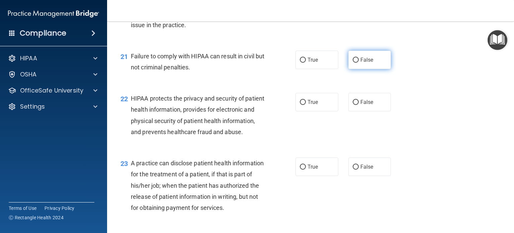
click at [354, 63] on input "False" at bounding box center [356, 60] width 6 height 5
radio input "true"
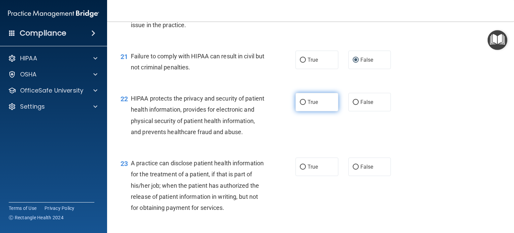
click at [302, 105] on input "True" at bounding box center [303, 102] width 6 height 5
radio input "true"
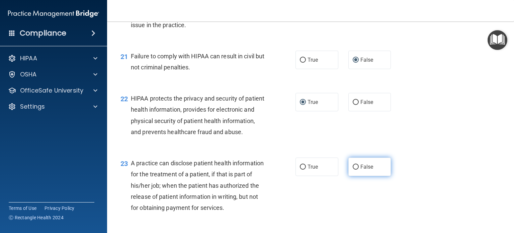
click at [353, 169] on input "False" at bounding box center [356, 166] width 6 height 5
radio input "true"
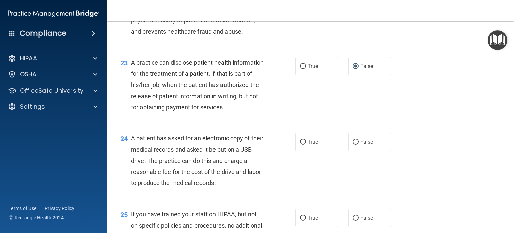
scroll to position [1272, 0]
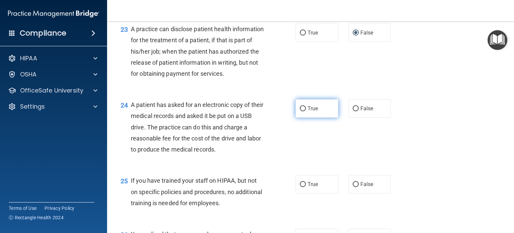
click at [300, 111] on input "True" at bounding box center [303, 108] width 6 height 5
radio input "true"
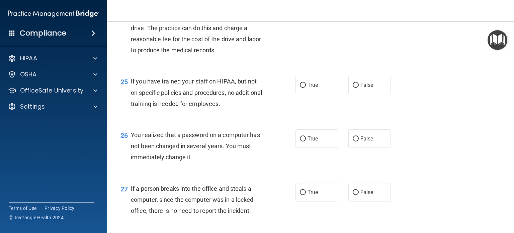
scroll to position [1373, 0]
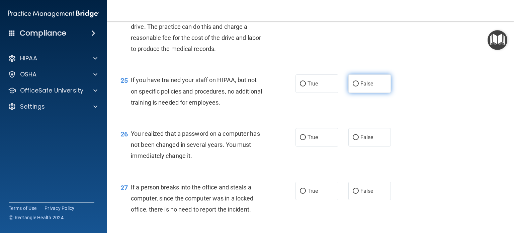
click at [355, 86] on input "False" at bounding box center [356, 83] width 6 height 5
radio input "true"
click at [300, 140] on input "True" at bounding box center [303, 137] width 6 height 5
radio input "true"
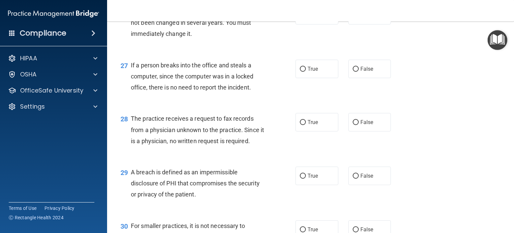
scroll to position [1507, 0]
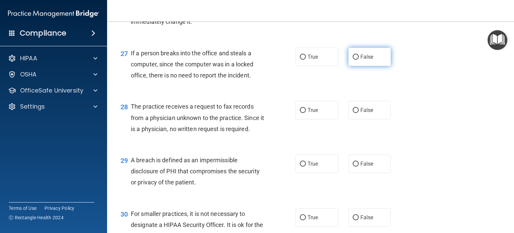
click at [353, 60] on input "False" at bounding box center [356, 57] width 6 height 5
radio input "true"
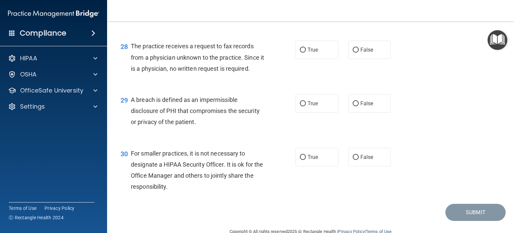
scroll to position [1574, 0]
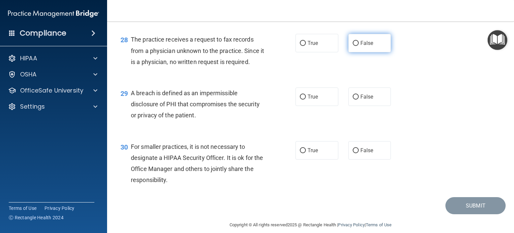
click at [356, 52] on label "False" at bounding box center [370, 43] width 43 height 18
click at [356, 46] on input "False" at bounding box center [356, 43] width 6 height 5
radio input "true"
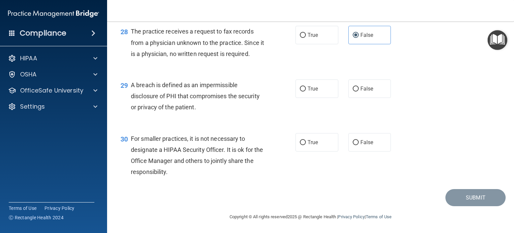
scroll to position [1615, 0]
click at [303, 90] on label "True" at bounding box center [317, 88] width 43 height 18
click at [303, 90] on input "True" at bounding box center [303, 88] width 6 height 5
radio input "true"
click at [353, 140] on input "False" at bounding box center [356, 142] width 6 height 5
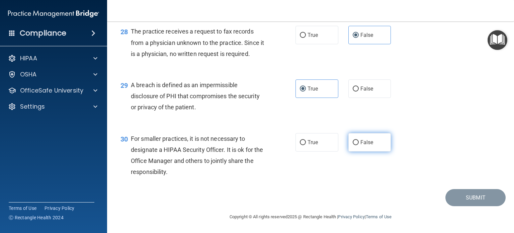
radio input "true"
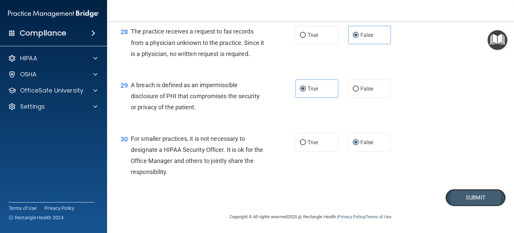
click at [467, 197] on button "Submit" at bounding box center [476, 197] width 60 height 17
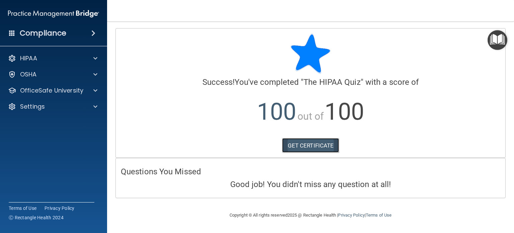
click at [304, 142] on link "GET CERTIFICATE" at bounding box center [310, 145] width 57 height 15
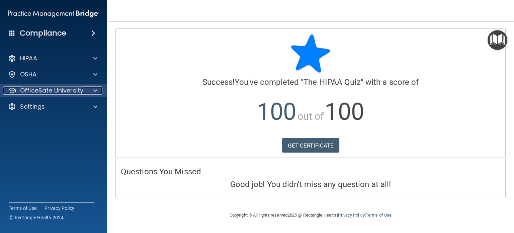
click at [60, 90] on p "OfficeSafe University" at bounding box center [51, 90] width 63 height 8
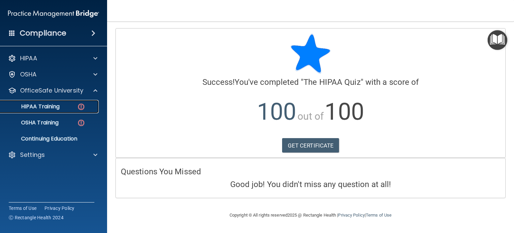
click at [60, 105] on p "HIPAA Training" at bounding box center [31, 106] width 55 height 7
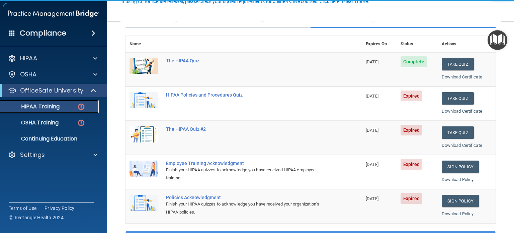
scroll to position [67, 0]
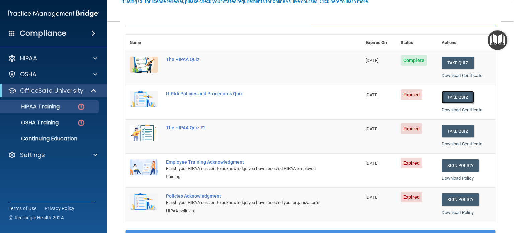
click at [448, 97] on button "Take Quiz" at bounding box center [458, 97] width 32 height 12
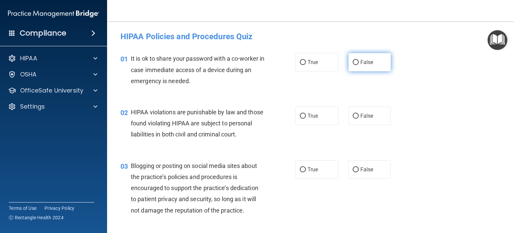
click at [353, 62] on input "False" at bounding box center [356, 62] width 6 height 5
radio input "true"
click at [301, 114] on input "True" at bounding box center [303, 116] width 6 height 5
radio input "true"
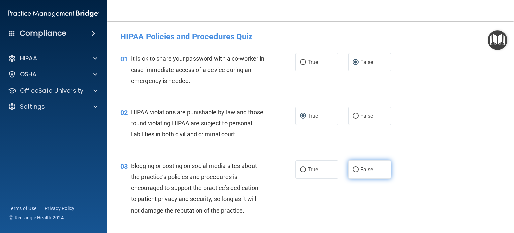
click at [353, 172] on input "False" at bounding box center [356, 169] width 6 height 5
radio input "true"
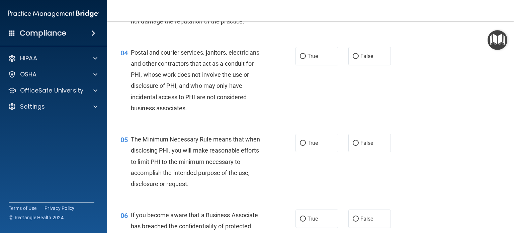
scroll to position [201, 0]
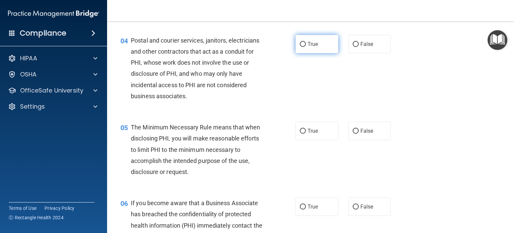
click at [308, 47] on span "True" at bounding box center [313, 44] width 10 height 6
click at [306, 47] on input "True" at bounding box center [303, 44] width 6 height 5
radio input "true"
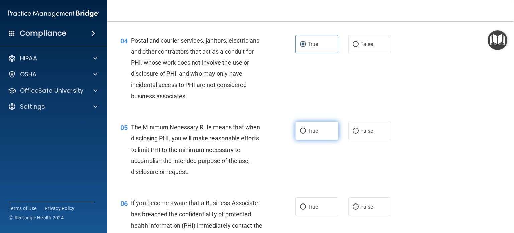
drag, startPoint x: 304, startPoint y: 141, endPoint x: 316, endPoint y: 139, distance: 12.3
click at [304, 140] on label "True" at bounding box center [317, 131] width 43 height 18
click at [304, 134] on input "True" at bounding box center [303, 131] width 6 height 5
radio input "true"
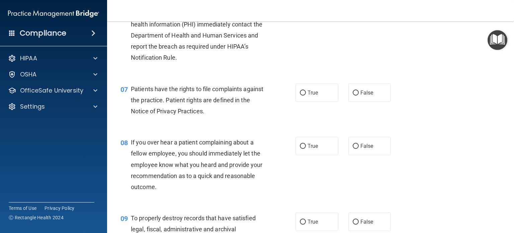
scroll to position [368, 0]
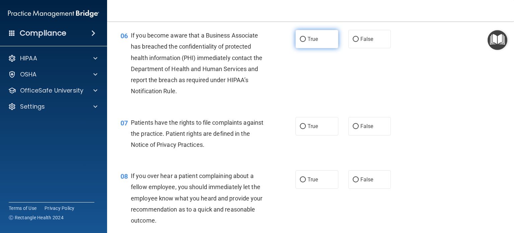
click at [300, 42] on input "True" at bounding box center [303, 39] width 6 height 5
radio input "true"
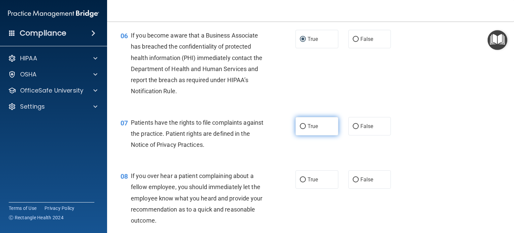
click at [301, 129] on input "True" at bounding box center [303, 126] width 6 height 5
radio input "true"
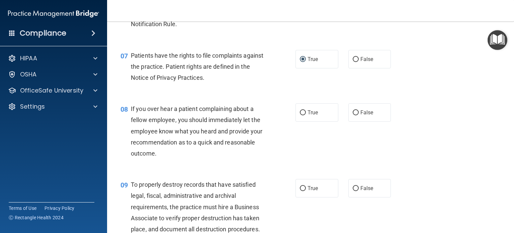
scroll to position [469, 0]
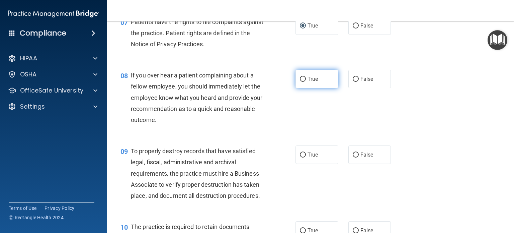
click at [308, 82] on span "True" at bounding box center [313, 79] width 10 height 6
click at [306, 82] on input "True" at bounding box center [303, 79] width 6 height 5
radio input "true"
click at [303, 157] on input "True" at bounding box center [303, 154] width 6 height 5
radio input "true"
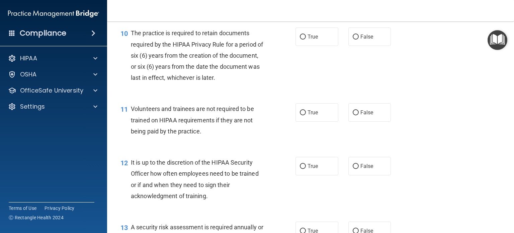
scroll to position [670, 0]
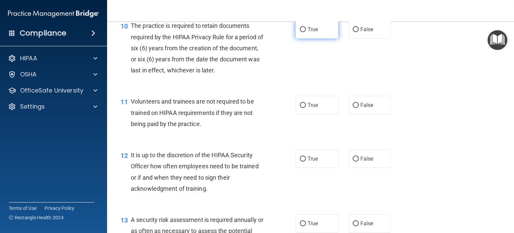
click at [300, 32] on input "True" at bounding box center [303, 29] width 6 height 5
radio input "true"
click at [366, 108] on span "False" at bounding box center [367, 105] width 13 height 6
click at [359, 108] on input "False" at bounding box center [356, 105] width 6 height 5
radio input "true"
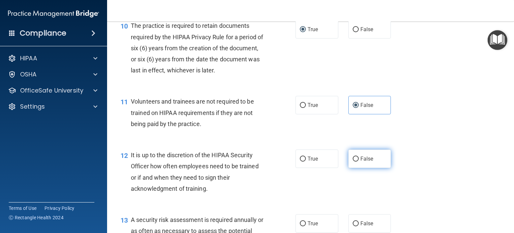
click at [361, 162] on span "False" at bounding box center [367, 158] width 13 height 6
click at [359, 161] on input "False" at bounding box center [356, 158] width 6 height 5
radio input "true"
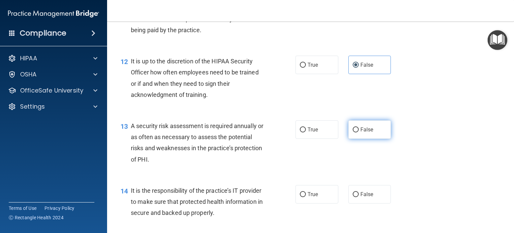
scroll to position [770, 0]
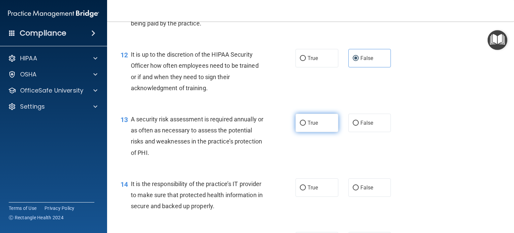
click at [310, 126] on span "True" at bounding box center [313, 123] width 10 height 6
click at [306, 126] on input "True" at bounding box center [303, 123] width 6 height 5
radio input "true"
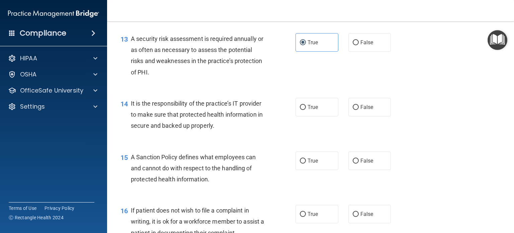
scroll to position [871, 0]
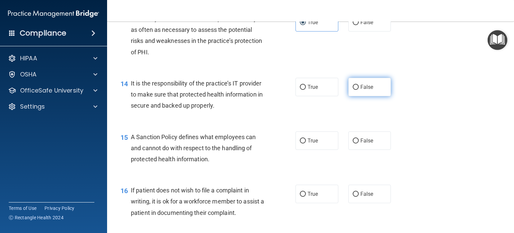
click at [361, 90] on span "False" at bounding box center [367, 87] width 13 height 6
click at [359, 90] on input "False" at bounding box center [356, 87] width 6 height 5
radio input "true"
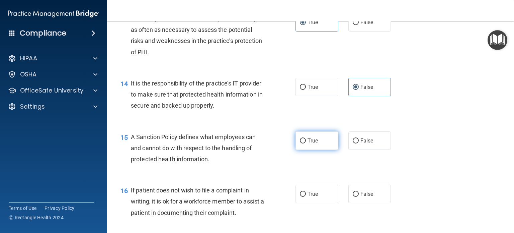
click at [301, 143] on input "True" at bounding box center [303, 140] width 6 height 5
radio input "true"
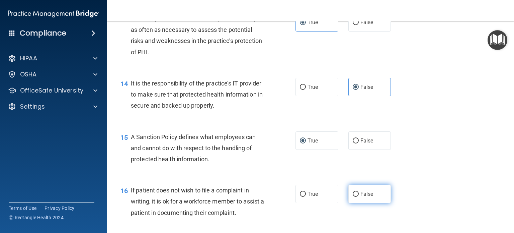
click at [365, 197] on span "False" at bounding box center [367, 194] width 13 height 6
click at [359, 197] on input "False" at bounding box center [356, 194] width 6 height 5
radio input "true"
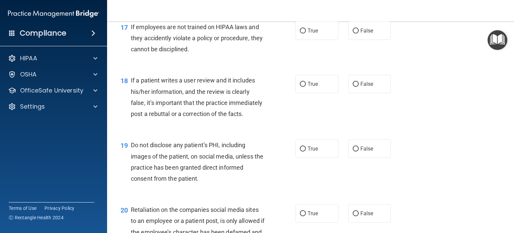
scroll to position [1071, 0]
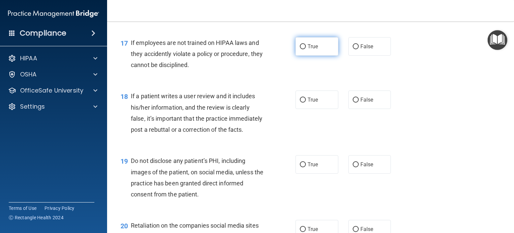
click at [309, 50] on span "True" at bounding box center [313, 46] width 10 height 6
click at [306, 49] on input "True" at bounding box center [303, 46] width 6 height 5
radio input "true"
click at [313, 103] on span "True" at bounding box center [313, 99] width 10 height 6
click at [306, 102] on input "True" at bounding box center [303, 99] width 6 height 5
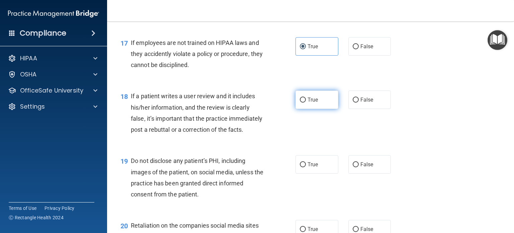
radio input "true"
click at [301, 173] on label "True" at bounding box center [317, 164] width 43 height 18
click at [301, 167] on input "True" at bounding box center [303, 164] width 6 height 5
radio input "true"
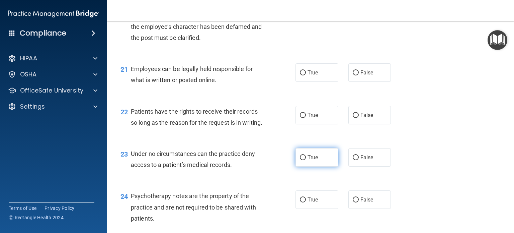
scroll to position [1272, 0]
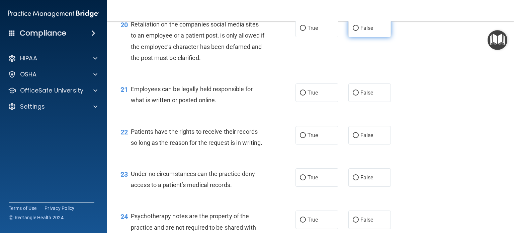
click at [364, 31] on span "False" at bounding box center [367, 28] width 13 height 6
click at [359, 31] on input "False" at bounding box center [356, 28] width 6 height 5
radio input "true"
click at [301, 95] on input "True" at bounding box center [303, 92] width 6 height 5
radio input "true"
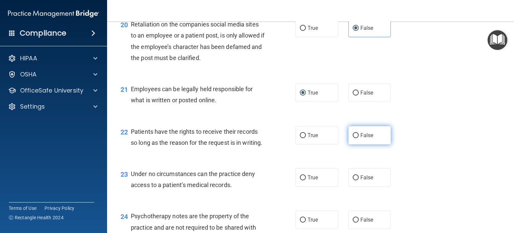
click at [366, 138] on span "False" at bounding box center [367, 135] width 13 height 6
click at [359, 138] on input "False" at bounding box center [356, 135] width 6 height 5
radio input "true"
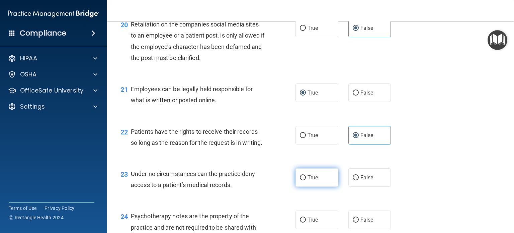
click at [309, 180] on span "True" at bounding box center [313, 177] width 10 height 6
click at [306, 180] on input "True" at bounding box center [303, 177] width 6 height 5
radio input "true"
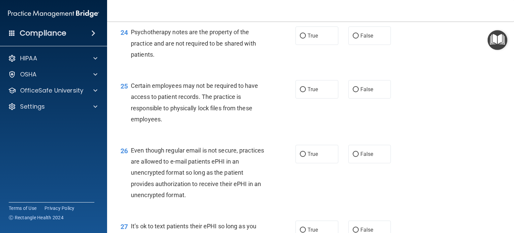
scroll to position [1473, 0]
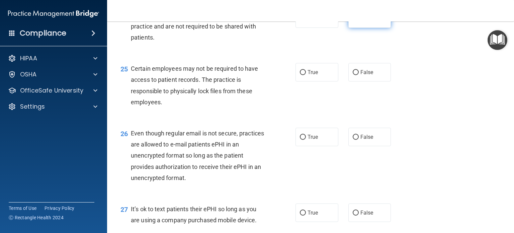
click at [363, 22] on span "False" at bounding box center [367, 18] width 13 height 6
click at [359, 21] on input "False" at bounding box center [356, 18] width 6 height 5
radio input "true"
click at [304, 81] on label "True" at bounding box center [317, 72] width 43 height 18
click at [304, 75] on input "True" at bounding box center [303, 72] width 6 height 5
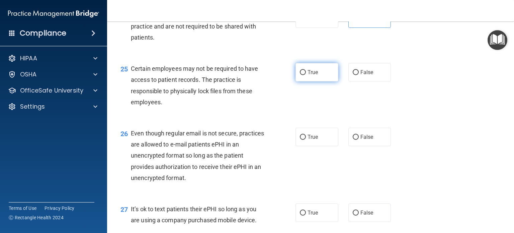
radio input "true"
click at [308, 140] on span "True" at bounding box center [313, 137] width 10 height 6
click at [306, 140] on input "True" at bounding box center [303, 137] width 6 height 5
radio input "true"
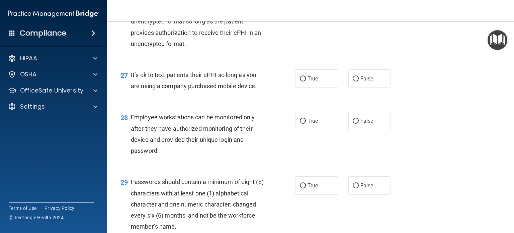
scroll to position [1641, 0]
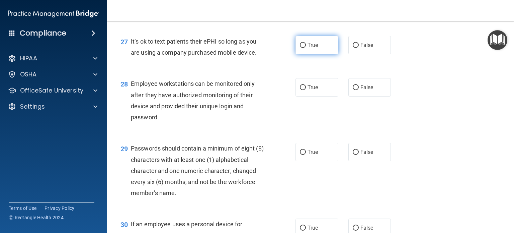
click at [310, 48] on span "True" at bounding box center [313, 45] width 10 height 6
click at [306, 48] on input "True" at bounding box center [303, 45] width 6 height 5
radio input "true"
click at [357, 54] on label "False" at bounding box center [370, 45] width 43 height 18
click at [357, 48] on input "False" at bounding box center [356, 45] width 6 height 5
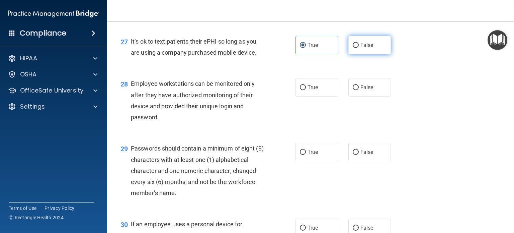
radio input "true"
radio input "false"
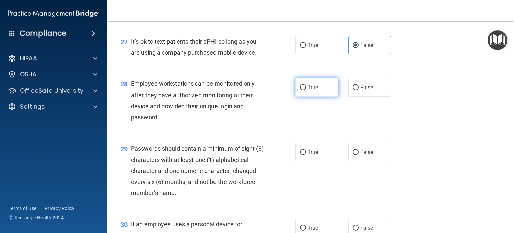
click at [300, 90] on input "True" at bounding box center [303, 87] width 6 height 5
radio input "true"
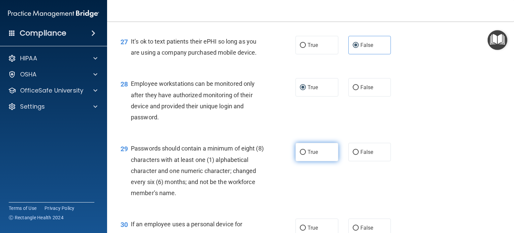
click at [305, 161] on label "True" at bounding box center [317, 152] width 43 height 18
click at [305, 155] on input "True" at bounding box center [303, 152] width 6 height 5
radio input "true"
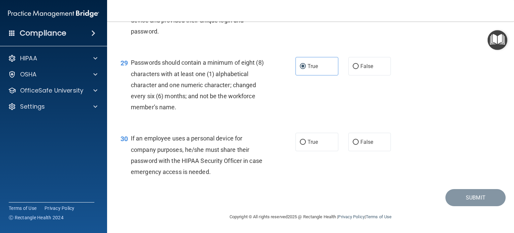
scroll to position [1760, 0]
click at [309, 144] on span "True" at bounding box center [313, 142] width 10 height 6
click at [306, 144] on input "True" at bounding box center [303, 142] width 6 height 5
radio input "true"
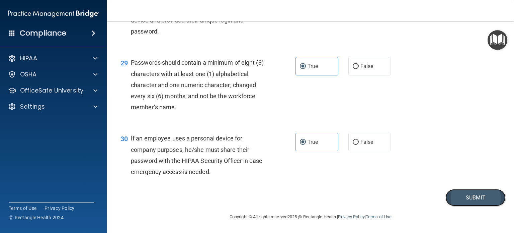
click at [469, 197] on button "Submit" at bounding box center [476, 197] width 60 height 17
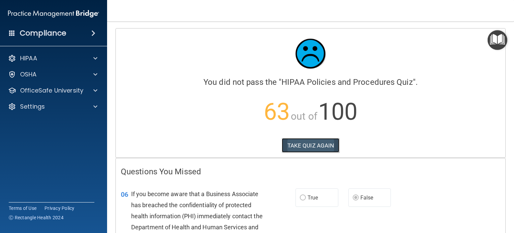
click at [303, 141] on button "TAKE QUIZ AGAIN" at bounding box center [311, 145] width 58 height 15
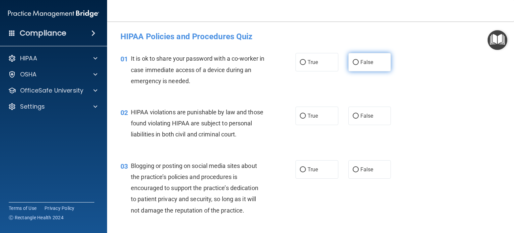
click at [353, 60] on input "False" at bounding box center [356, 62] width 6 height 5
radio input "true"
drag, startPoint x: 303, startPoint y: 115, endPoint x: 307, endPoint y: 121, distance: 7.8
click at [303, 116] on input "True" at bounding box center [303, 116] width 6 height 5
radio input "true"
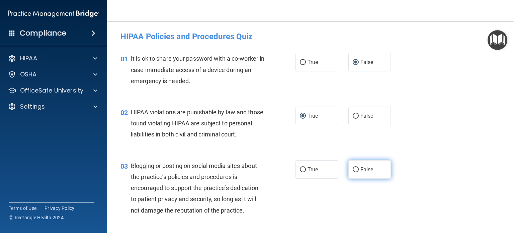
click at [353, 172] on input "False" at bounding box center [356, 169] width 6 height 5
radio input "true"
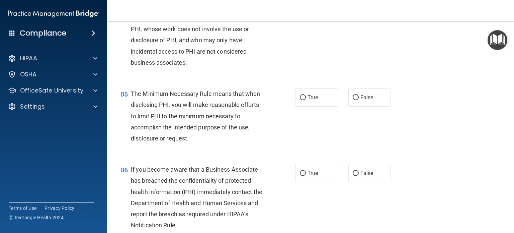
scroll to position [201, 0]
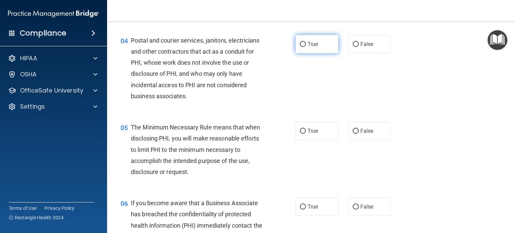
click at [300, 47] on input "True" at bounding box center [303, 44] width 6 height 5
radio input "true"
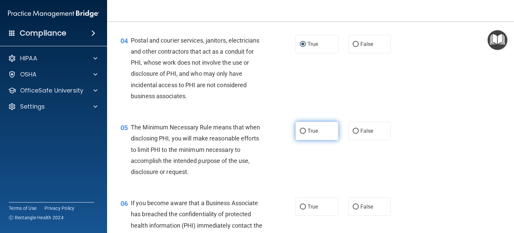
click at [302, 139] on label "True" at bounding box center [317, 131] width 43 height 18
click at [302, 134] on input "True" at bounding box center [303, 131] width 6 height 5
radio input "true"
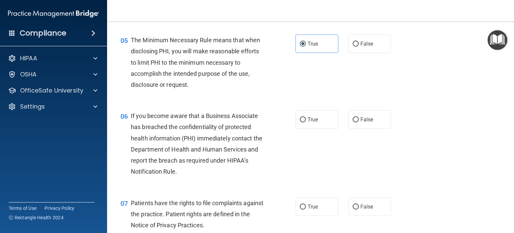
scroll to position [301, 0]
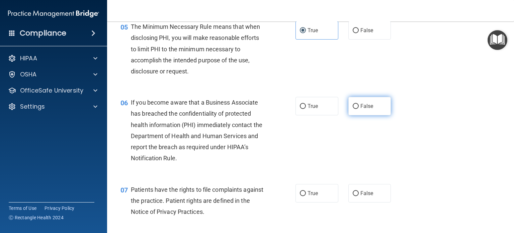
click at [355, 109] on input "False" at bounding box center [356, 106] width 6 height 5
radio input "true"
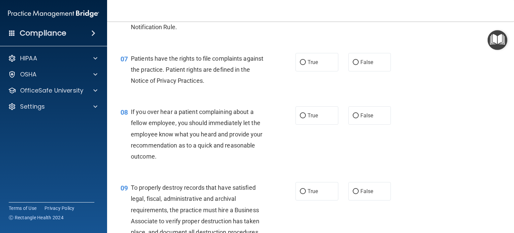
scroll to position [435, 0]
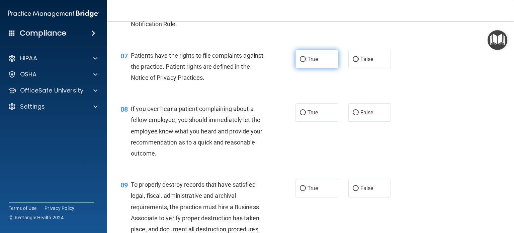
click at [301, 62] on input "True" at bounding box center [303, 59] width 6 height 5
radio input "true"
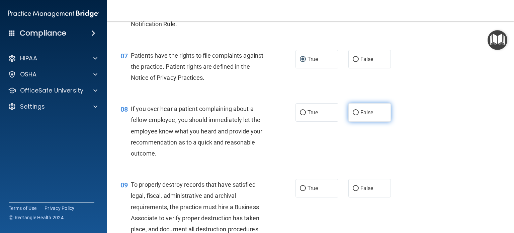
click at [355, 115] on input "False" at bounding box center [356, 112] width 6 height 5
radio input "true"
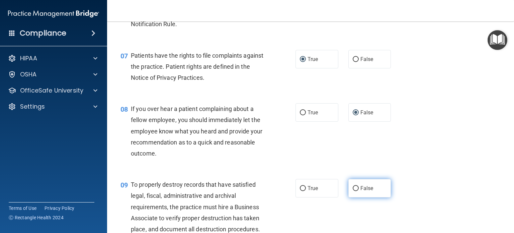
drag, startPoint x: 349, startPoint y: 198, endPoint x: 356, endPoint y: 197, distance: 7.0
click at [349, 197] on label "False" at bounding box center [370, 188] width 43 height 18
click at [353, 191] on input "False" at bounding box center [356, 188] width 6 height 5
radio input "true"
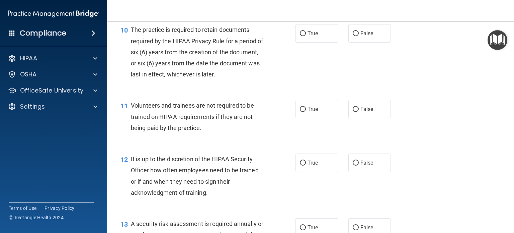
scroll to position [670, 0]
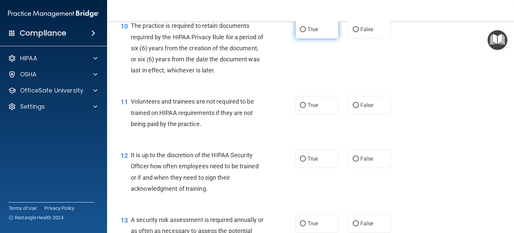
click at [303, 32] on input "True" at bounding box center [303, 29] width 6 height 5
radio input "true"
click at [353, 108] on input "False" at bounding box center [356, 105] width 6 height 5
radio input "true"
click at [353, 161] on input "False" at bounding box center [356, 158] width 6 height 5
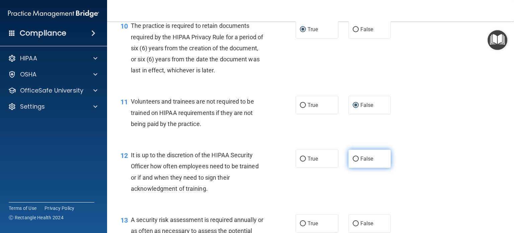
radio input "true"
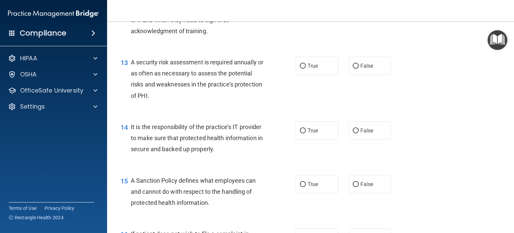
scroll to position [837, 0]
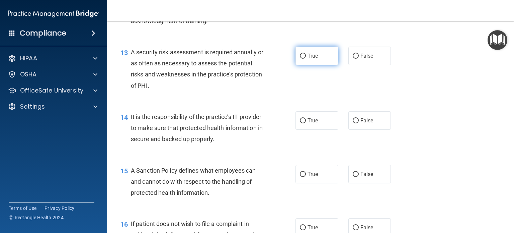
click at [301, 59] on input "True" at bounding box center [303, 56] width 6 height 5
radio input "true"
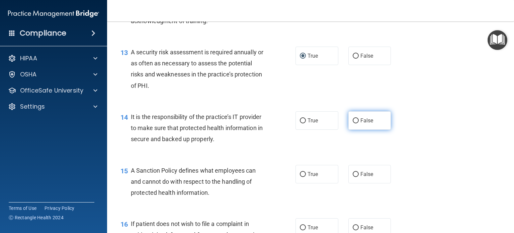
click at [354, 123] on input "False" at bounding box center [356, 120] width 6 height 5
radio input "true"
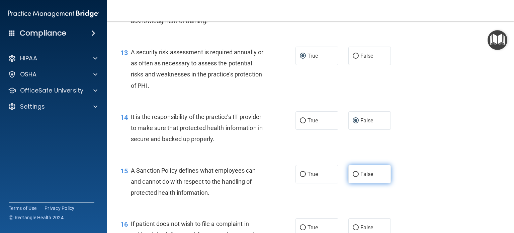
click at [361, 177] on span "False" at bounding box center [367, 174] width 13 height 6
click at [359, 177] on input "False" at bounding box center [356, 174] width 6 height 5
radio input "true"
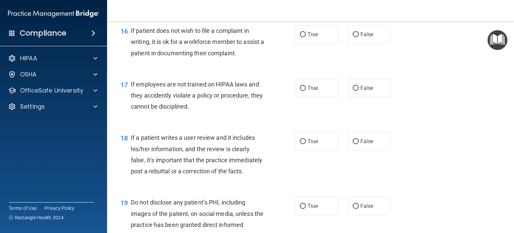
scroll to position [1038, 0]
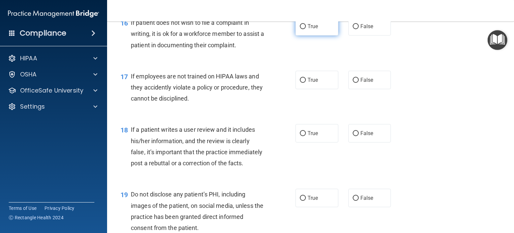
click at [300, 29] on input "True" at bounding box center [303, 26] width 6 height 5
radio input "true"
click at [353, 83] on input "False" at bounding box center [356, 80] width 6 height 5
radio input "true"
click at [353, 136] on input "False" at bounding box center [356, 133] width 6 height 5
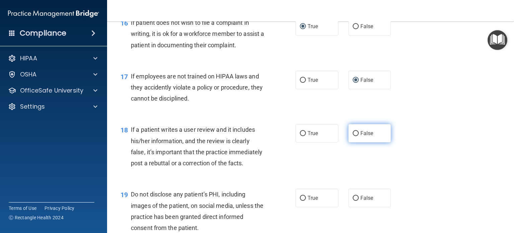
radio input "true"
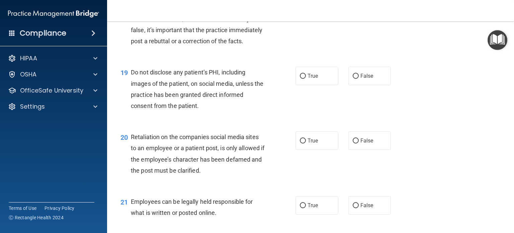
scroll to position [1172, 0]
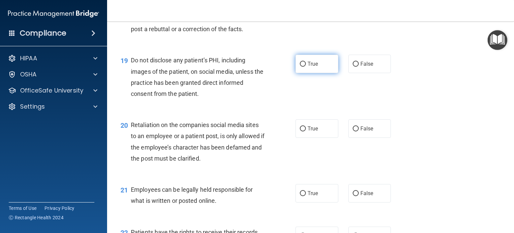
click at [300, 67] on input "True" at bounding box center [303, 64] width 6 height 5
radio input "true"
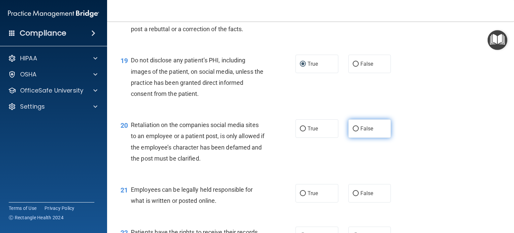
drag, startPoint x: 352, startPoint y: 149, endPoint x: 363, endPoint y: 148, distance: 10.7
click at [353, 131] on input "False" at bounding box center [356, 128] width 6 height 5
radio input "true"
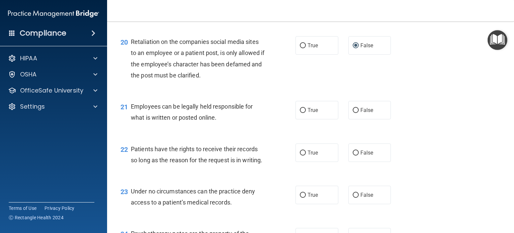
scroll to position [1306, 0]
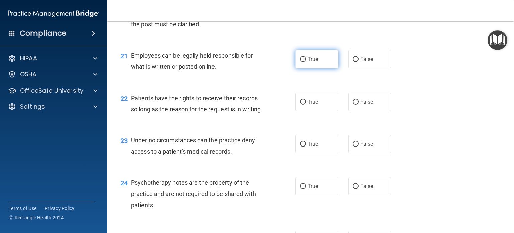
click at [300, 62] on input "True" at bounding box center [303, 59] width 6 height 5
radio input "true"
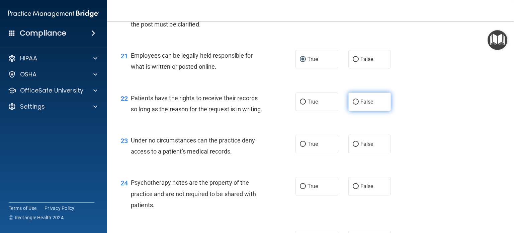
click at [354, 104] on input "False" at bounding box center [356, 101] width 6 height 5
radio input "true"
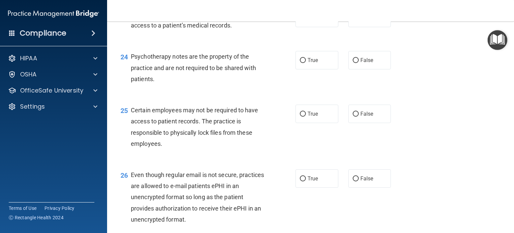
scroll to position [1440, 0]
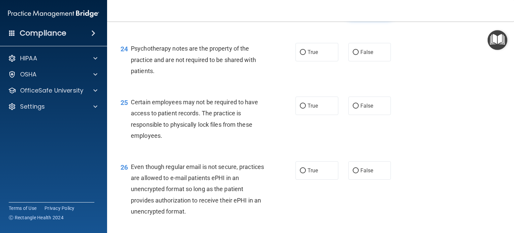
click at [353, 13] on input "False" at bounding box center [356, 10] width 6 height 5
radio input "true"
click at [300, 55] on input "True" at bounding box center [303, 52] width 6 height 5
radio input "true"
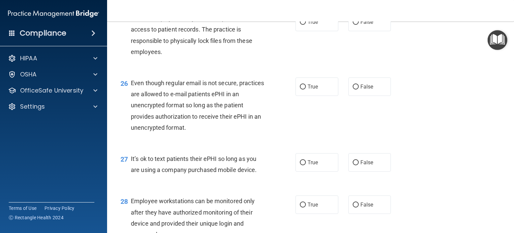
scroll to position [1540, 0]
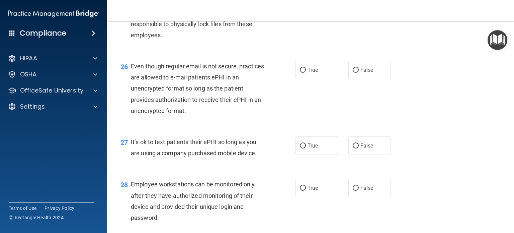
click at [303, 14] on label "True" at bounding box center [317, 5] width 43 height 18
click at [303, 8] on input "True" at bounding box center [303, 5] width 6 height 5
radio input "true"
click at [301, 73] on input "True" at bounding box center [303, 70] width 6 height 5
radio input "true"
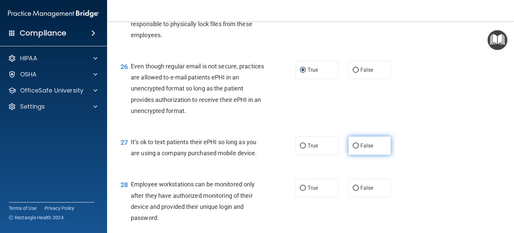
drag, startPoint x: 356, startPoint y: 176, endPoint x: 361, endPoint y: 172, distance: 5.7
click at [356, 155] on label "False" at bounding box center [370, 145] width 43 height 18
click at [356, 148] on input "False" at bounding box center [356, 145] width 6 height 5
radio input "true"
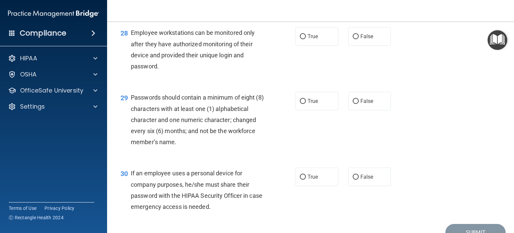
scroll to position [1708, 0]
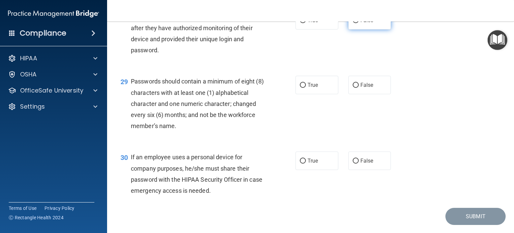
click at [355, 23] on input "False" at bounding box center [356, 20] width 6 height 5
radio input "true"
click at [300, 88] on input "True" at bounding box center [303, 85] width 6 height 5
radio input "true"
click at [353, 163] on input "False" at bounding box center [356, 160] width 6 height 5
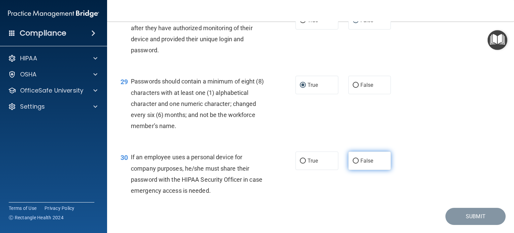
radio input "true"
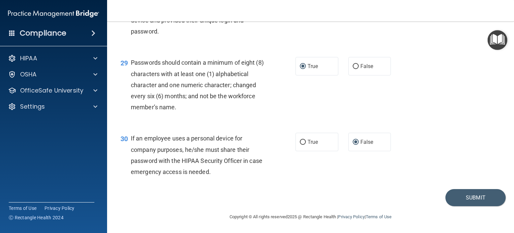
scroll to position [1760, 0]
drag, startPoint x: 473, startPoint y: 195, endPoint x: 479, endPoint y: 187, distance: 9.6
click at [474, 195] on button "Submit" at bounding box center [476, 197] width 60 height 17
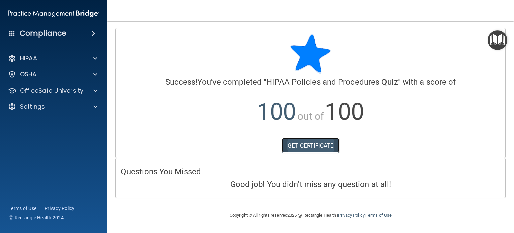
click at [306, 147] on link "GET CERTIFICATE" at bounding box center [310, 145] width 57 height 15
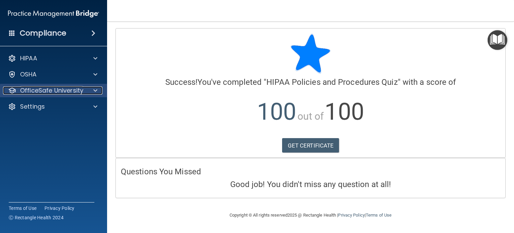
click at [49, 91] on p "OfficeSafe University" at bounding box center [51, 90] width 63 height 8
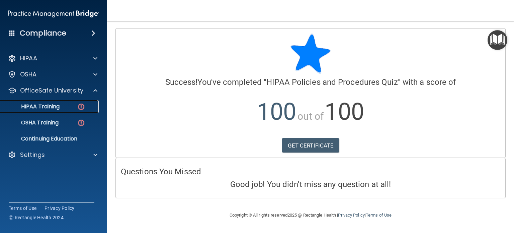
click at [61, 105] on div "HIPAA Training" at bounding box center [49, 106] width 91 height 7
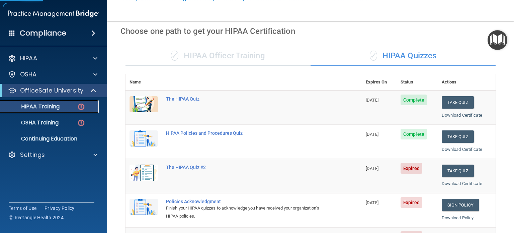
scroll to position [100, 0]
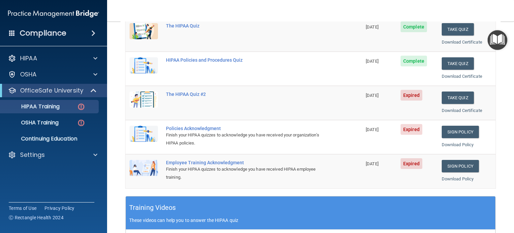
click at [279, 23] on div "The HIPAA Quiz" at bounding box center [247, 25] width 162 height 5
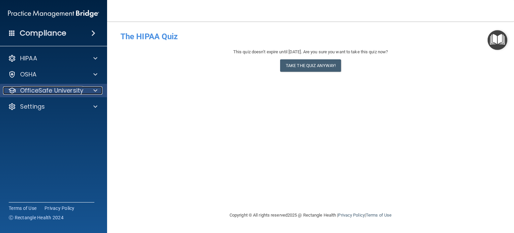
click at [52, 88] on p "OfficeSafe University" at bounding box center [51, 90] width 63 height 8
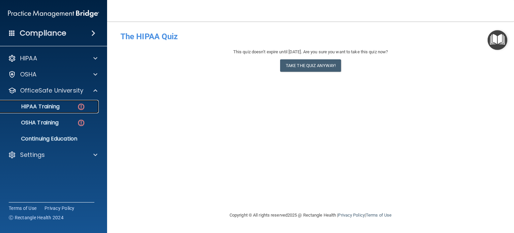
click at [75, 105] on div "HIPAA Training" at bounding box center [49, 106] width 91 height 7
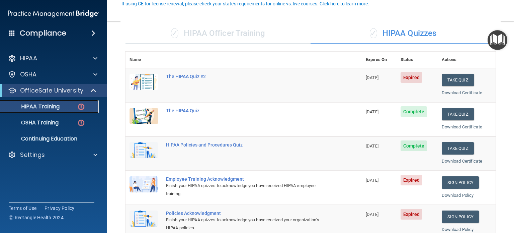
scroll to position [67, 0]
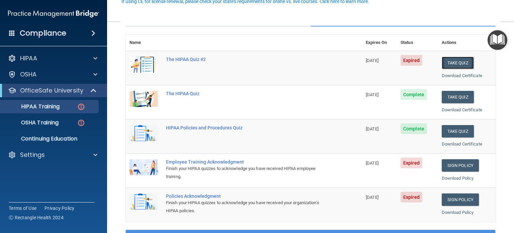
click at [452, 60] on button "Take Quiz" at bounding box center [458, 63] width 32 height 12
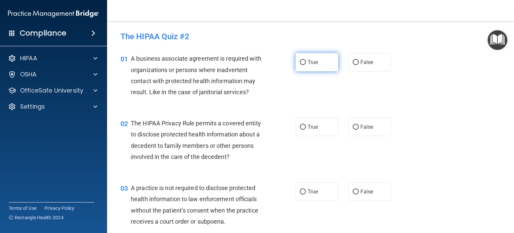
click at [302, 63] on input "True" at bounding box center [303, 62] width 6 height 5
radio input "true"
click at [302, 125] on input "True" at bounding box center [303, 127] width 6 height 5
radio input "true"
click at [361, 191] on span "False" at bounding box center [367, 191] width 13 height 6
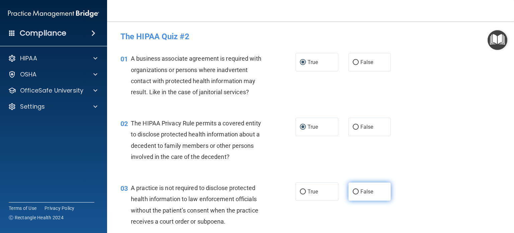
click at [359, 191] on input "False" at bounding box center [356, 191] width 6 height 5
radio input "true"
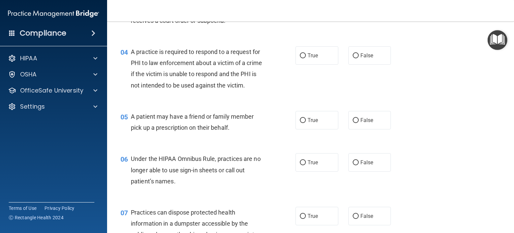
scroll to position [201, 0]
click at [304, 55] on label "True" at bounding box center [317, 55] width 43 height 18
click at [304, 55] on input "True" at bounding box center [303, 55] width 6 height 5
radio input "true"
click at [301, 123] on input "True" at bounding box center [303, 120] width 6 height 5
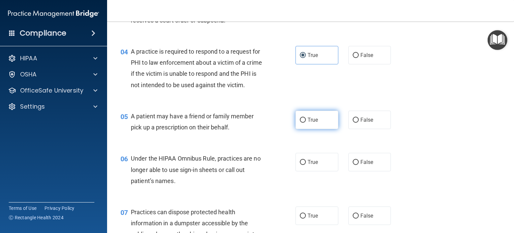
radio input "true"
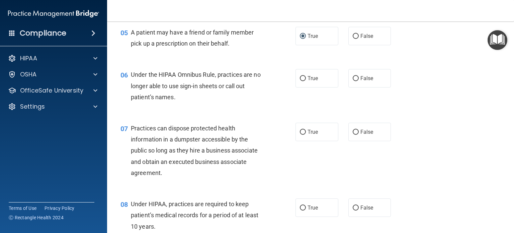
scroll to position [301, 0]
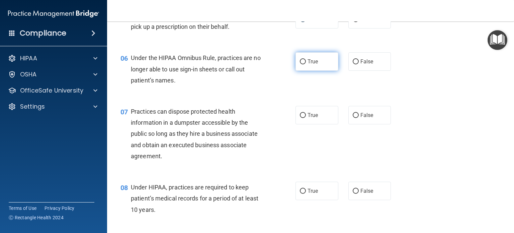
click at [312, 65] on span "True" at bounding box center [313, 61] width 10 height 6
click at [306, 64] on input "True" at bounding box center [303, 61] width 6 height 5
radio input "true"
click at [364, 118] on span "False" at bounding box center [367, 115] width 13 height 6
click at [359, 118] on input "False" at bounding box center [356, 115] width 6 height 5
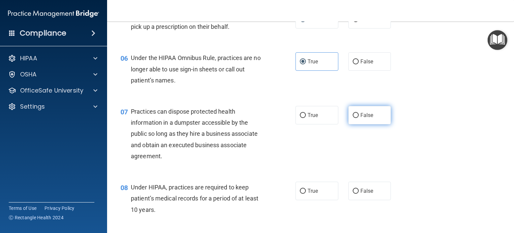
radio input "true"
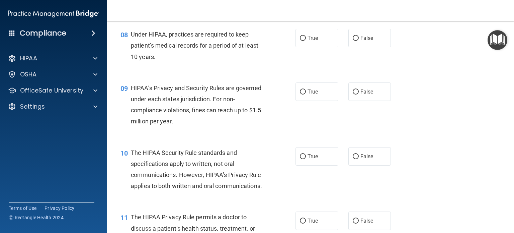
scroll to position [469, 0]
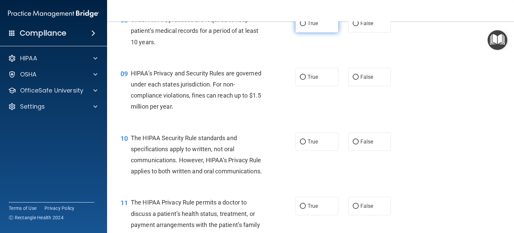
click at [308, 26] on span "True" at bounding box center [313, 23] width 10 height 6
click at [306, 26] on input "True" at bounding box center [303, 23] width 6 height 5
radio input "true"
click at [301, 80] on input "True" at bounding box center [303, 77] width 6 height 5
radio input "true"
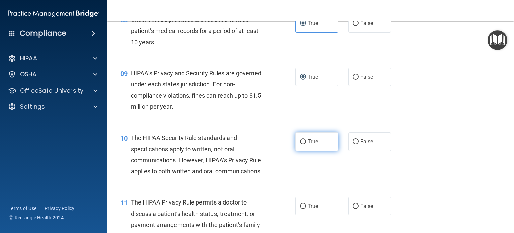
click at [301, 144] on input "True" at bounding box center [303, 141] width 6 height 5
radio input "true"
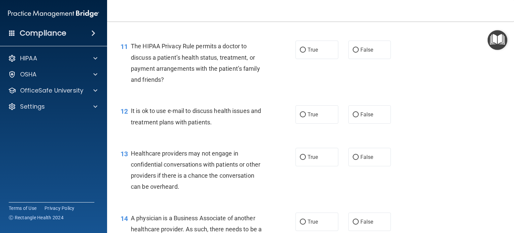
scroll to position [636, 0]
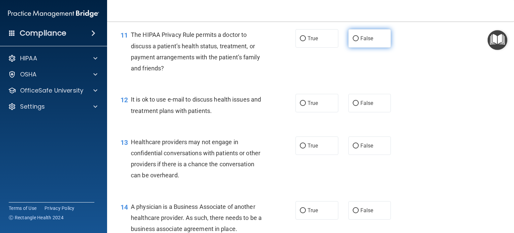
click at [366, 42] on span "False" at bounding box center [367, 38] width 13 height 6
click at [359, 41] on input "False" at bounding box center [356, 38] width 6 height 5
radio input "true"
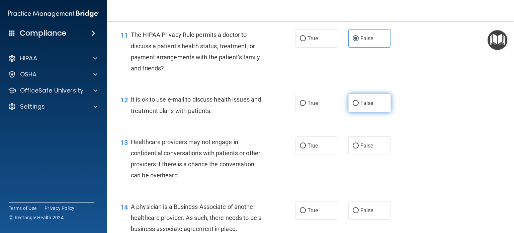
click at [359, 112] on label "False" at bounding box center [370, 103] width 43 height 18
click at [359, 106] on input "False" at bounding box center [356, 103] width 6 height 5
radio input "true"
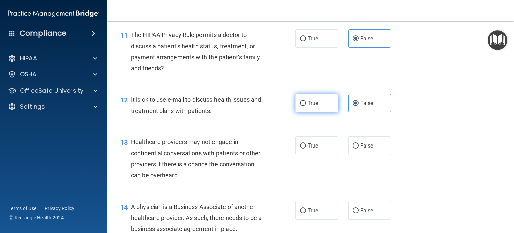
click at [317, 112] on label "True" at bounding box center [317, 103] width 43 height 18
click at [306, 106] on input "True" at bounding box center [303, 103] width 6 height 5
radio input "true"
radio input "false"
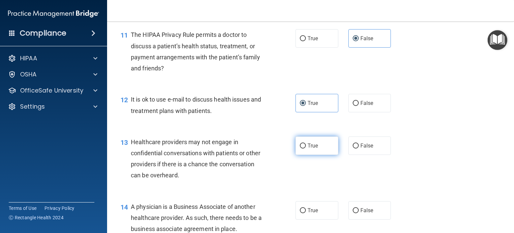
drag, startPoint x: 303, startPoint y: 168, endPoint x: 313, endPoint y: 161, distance: 13.0
click at [303, 155] on label "True" at bounding box center [317, 145] width 43 height 18
click at [303, 148] on input "True" at bounding box center [303, 145] width 6 height 5
radio input "true"
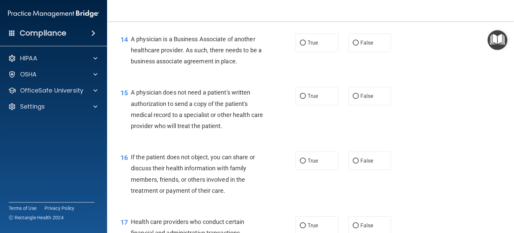
scroll to position [837, 0]
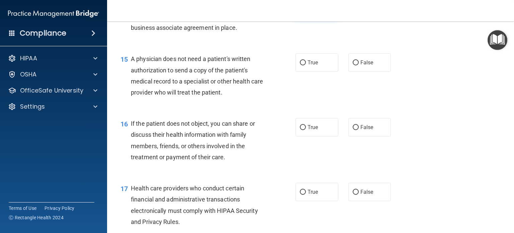
click at [308, 12] on span "True" at bounding box center [313, 9] width 10 height 6
click at [306, 12] on input "True" at bounding box center [303, 9] width 6 height 5
radio input "true"
click at [320, 72] on label "True" at bounding box center [317, 62] width 43 height 18
click at [306, 65] on input "True" at bounding box center [303, 62] width 6 height 5
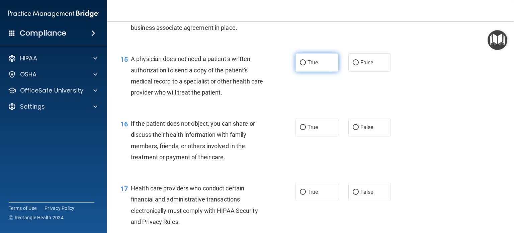
radio input "true"
click at [368, 130] on span "False" at bounding box center [367, 127] width 13 height 6
click at [359, 130] on input "False" at bounding box center [356, 127] width 6 height 5
radio input "true"
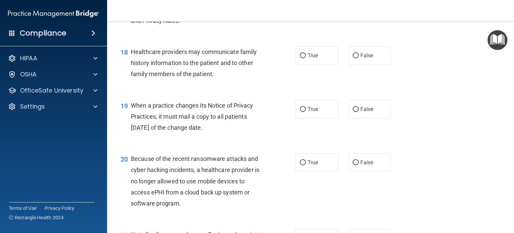
scroll to position [1005, 0]
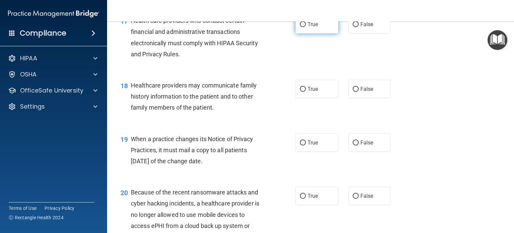
click at [309, 33] on label "True" at bounding box center [317, 24] width 43 height 18
click at [306, 27] on input "True" at bounding box center [303, 24] width 6 height 5
radio input "true"
click at [361, 92] on span "False" at bounding box center [367, 89] width 13 height 6
click at [358, 92] on input "False" at bounding box center [356, 89] width 6 height 5
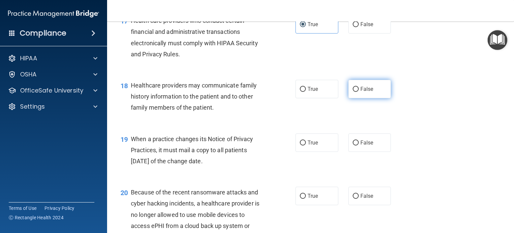
radio input "true"
click at [300, 145] on input "True" at bounding box center [303, 142] width 6 height 5
radio input "true"
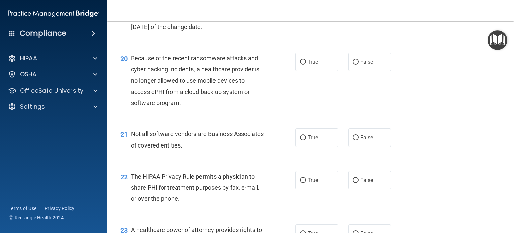
scroll to position [1172, 0]
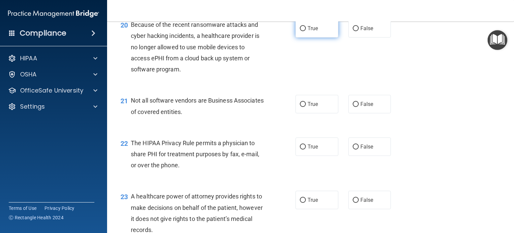
click at [308, 31] on span "True" at bounding box center [313, 28] width 10 height 6
click at [306, 31] on input "True" at bounding box center [303, 28] width 6 height 5
radio input "true"
click at [310, 107] on span "True" at bounding box center [313, 104] width 10 height 6
click at [306, 107] on input "True" at bounding box center [303, 104] width 6 height 5
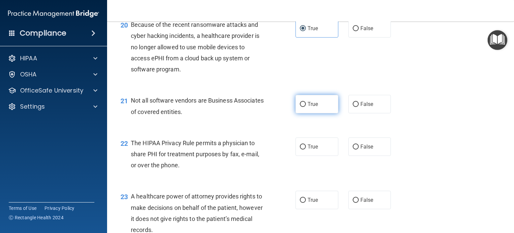
radio input "true"
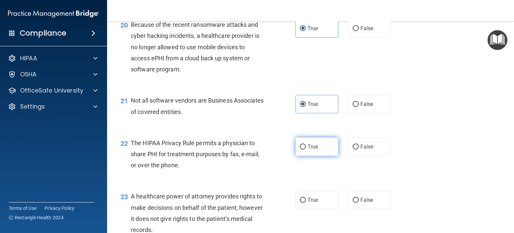
click at [310, 150] on span "True" at bounding box center [313, 146] width 10 height 6
click at [306, 149] on input "True" at bounding box center [303, 146] width 6 height 5
radio input "true"
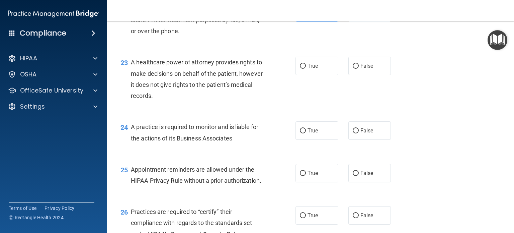
scroll to position [1339, 0]
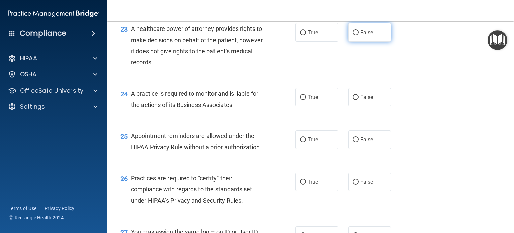
click at [362, 35] on span "False" at bounding box center [367, 32] width 13 height 6
click at [359, 35] on input "False" at bounding box center [356, 32] width 6 height 5
radio input "true"
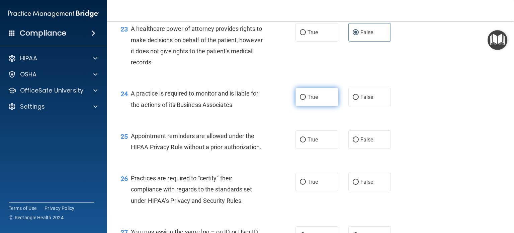
click at [308, 100] on span "True" at bounding box center [313, 97] width 10 height 6
click at [306, 100] on input "True" at bounding box center [303, 97] width 6 height 5
radio input "true"
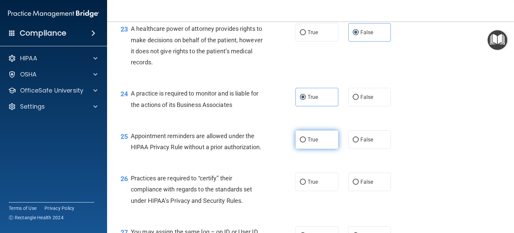
click at [303, 149] on label "True" at bounding box center [317, 139] width 43 height 18
click at [303, 142] on input "True" at bounding box center [303, 139] width 6 height 5
radio input "true"
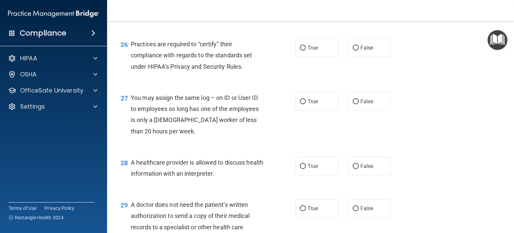
scroll to position [1507, 0]
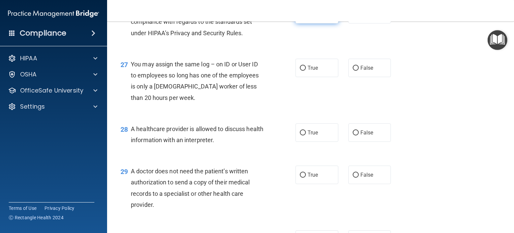
click at [308, 17] on span "True" at bounding box center [313, 14] width 10 height 6
click at [306, 17] on input "True" at bounding box center [303, 14] width 6 height 5
radio input "true"
click at [361, 71] on span "False" at bounding box center [367, 68] width 13 height 6
click at [359, 71] on input "False" at bounding box center [356, 68] width 6 height 5
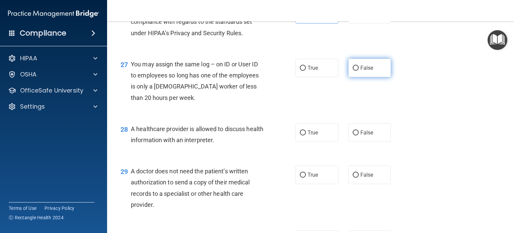
radio input "true"
click at [361, 136] on span "False" at bounding box center [367, 132] width 13 height 6
click at [359, 135] on input "False" at bounding box center [356, 132] width 6 height 5
radio input "true"
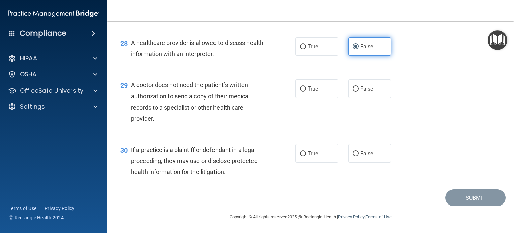
scroll to position [1615, 0]
click at [361, 85] on span "False" at bounding box center [367, 88] width 13 height 6
click at [359, 86] on input "False" at bounding box center [356, 88] width 6 height 5
radio input "true"
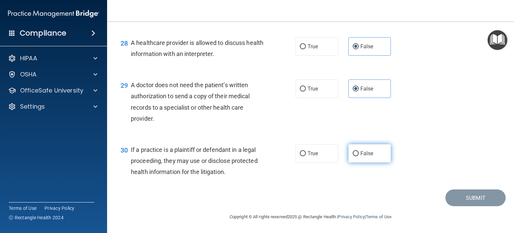
click at [361, 155] on span "False" at bounding box center [367, 153] width 13 height 6
click at [359, 155] on input "False" at bounding box center [356, 153] width 6 height 5
radio input "true"
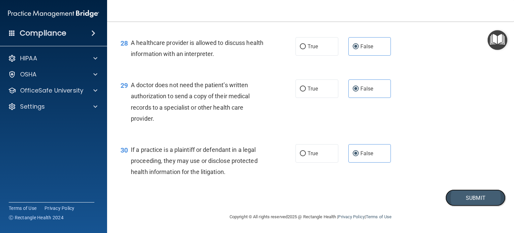
click at [469, 193] on button "Submit" at bounding box center [476, 197] width 60 height 17
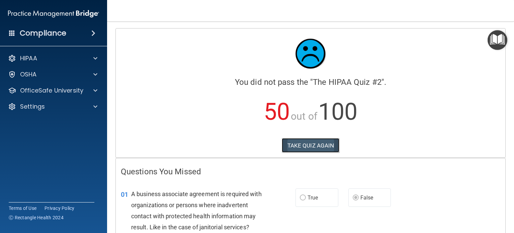
click at [310, 142] on button "TAKE QUIZ AGAIN" at bounding box center [311, 145] width 58 height 15
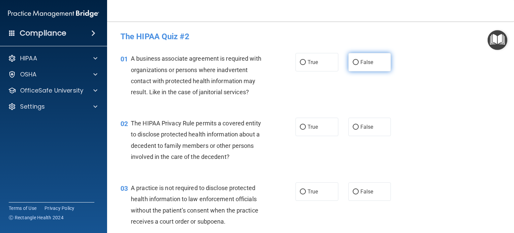
click at [353, 61] on input "False" at bounding box center [356, 62] width 6 height 5
radio input "true"
drag, startPoint x: 301, startPoint y: 122, endPoint x: 307, endPoint y: 132, distance: 11.4
click at [301, 122] on label "True" at bounding box center [317, 127] width 43 height 18
click at [301, 125] on input "True" at bounding box center [303, 127] width 6 height 5
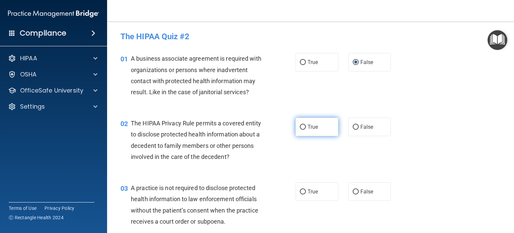
radio input "true"
click at [354, 191] on input "False" at bounding box center [356, 191] width 6 height 5
radio input "true"
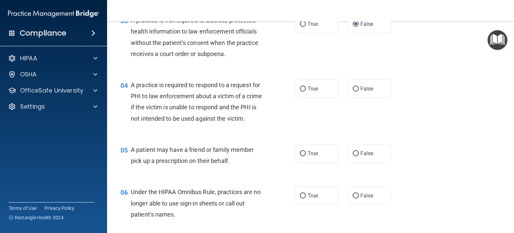
scroll to position [201, 0]
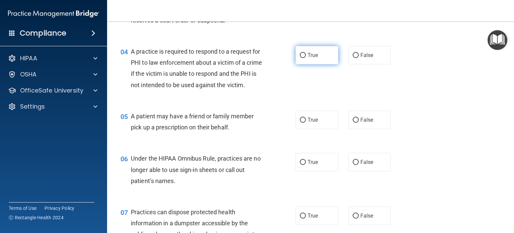
click at [301, 57] on input "True" at bounding box center [303, 55] width 6 height 5
radio input "true"
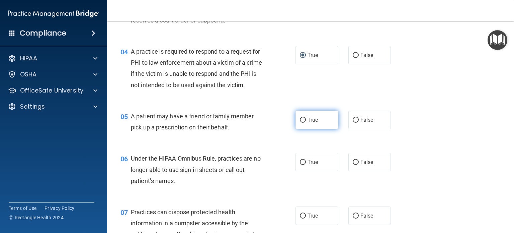
click at [301, 123] on input "True" at bounding box center [303, 120] width 6 height 5
radio input "true"
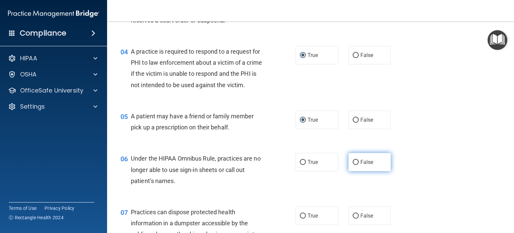
click at [353, 169] on label "False" at bounding box center [370, 162] width 43 height 18
click at [353, 165] on input "False" at bounding box center [356, 162] width 6 height 5
radio input "true"
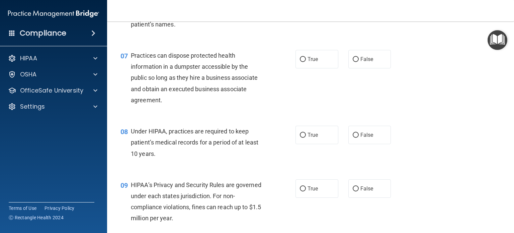
scroll to position [368, 0]
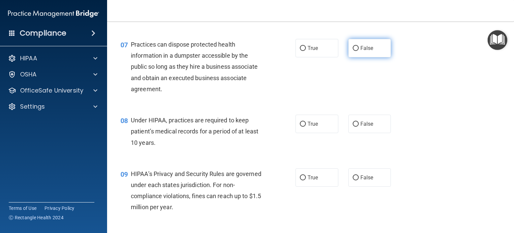
click at [361, 51] on span "False" at bounding box center [367, 48] width 13 height 6
click at [358, 51] on input "False" at bounding box center [356, 48] width 6 height 5
radio input "true"
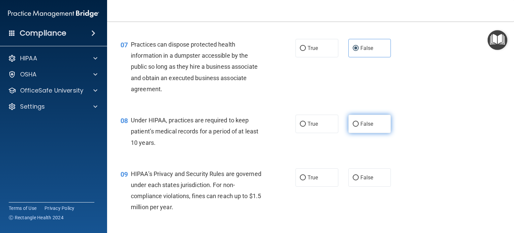
click at [356, 133] on label "False" at bounding box center [370, 124] width 43 height 18
click at [356, 127] on input "False" at bounding box center [356, 124] width 6 height 5
radio input "true"
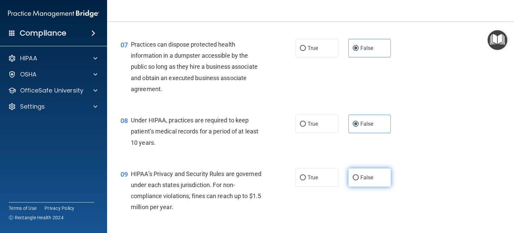
click at [361, 180] on span "False" at bounding box center [367, 177] width 13 height 6
click at [359, 180] on input "False" at bounding box center [356, 177] width 6 height 5
radio input "true"
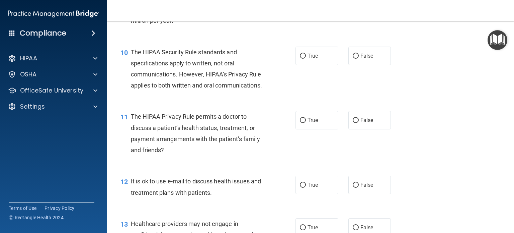
scroll to position [569, 0]
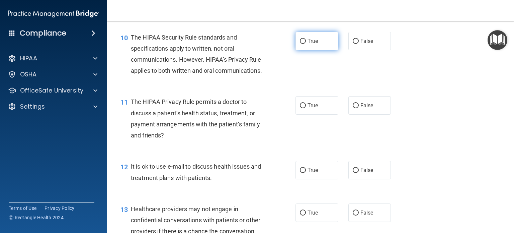
click at [300, 44] on input "True" at bounding box center [303, 41] width 6 height 5
radio input "true"
click at [300, 108] on input "True" at bounding box center [303, 105] width 6 height 5
radio input "true"
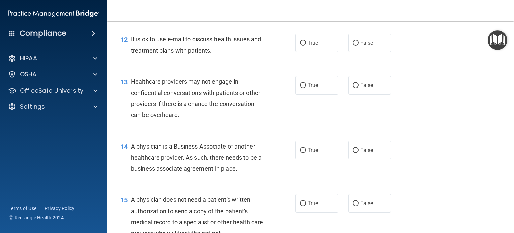
scroll to position [703, 0]
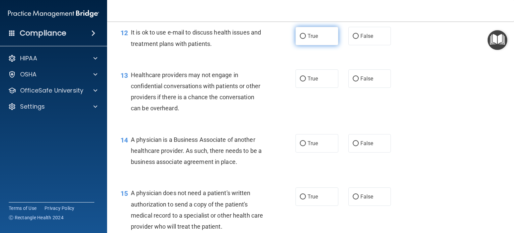
click at [301, 39] on input "True" at bounding box center [303, 36] width 6 height 5
radio input "true"
click at [353, 81] on input "False" at bounding box center [356, 78] width 6 height 5
radio input "true"
click at [354, 146] on input "False" at bounding box center [356, 143] width 6 height 5
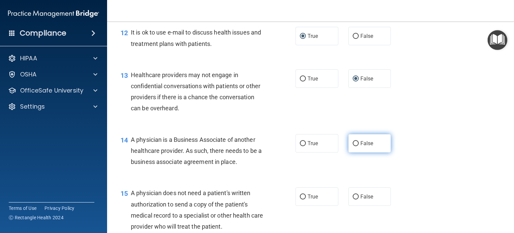
radio input "true"
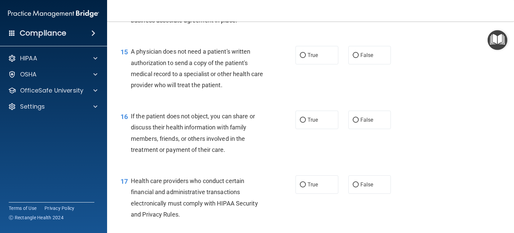
scroll to position [871, 0]
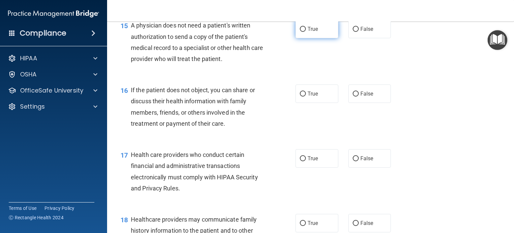
click at [301, 32] on input "True" at bounding box center [303, 29] width 6 height 5
radio input "true"
click at [301, 96] on input "True" at bounding box center [303, 93] width 6 height 5
radio input "true"
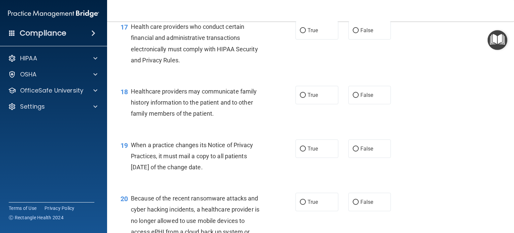
scroll to position [1005, 0]
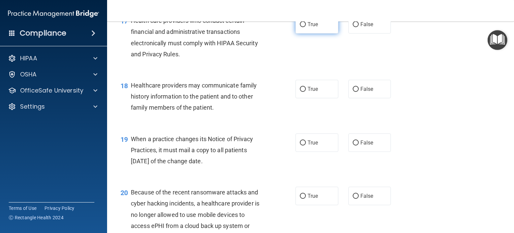
click at [302, 27] on input "True" at bounding box center [303, 24] width 6 height 5
radio input "true"
click at [354, 92] on input "False" at bounding box center [356, 89] width 6 height 5
radio input "true"
click at [358, 152] on label "False" at bounding box center [370, 142] width 43 height 18
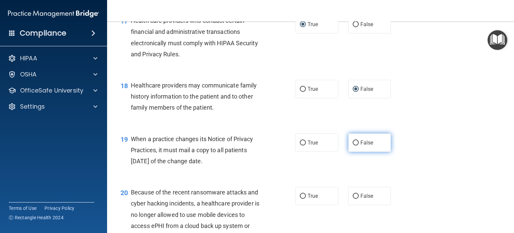
click at [358, 145] on input "False" at bounding box center [356, 142] width 6 height 5
radio input "true"
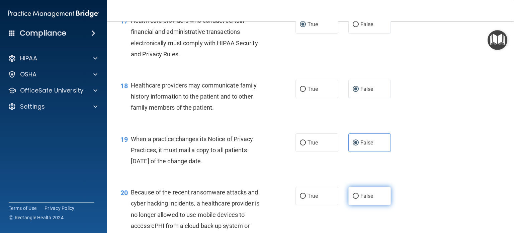
click at [361, 199] on span "False" at bounding box center [367, 196] width 13 height 6
click at [358, 199] on input "False" at bounding box center [356, 196] width 6 height 5
radio input "true"
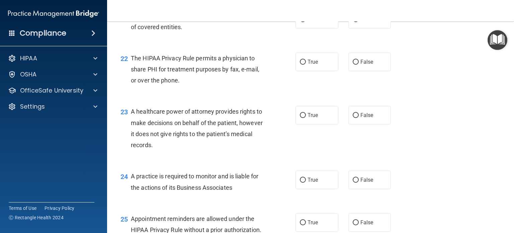
scroll to position [1272, 0]
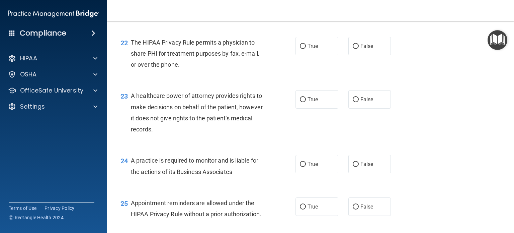
click at [302, 6] on input "True" at bounding box center [303, 3] width 6 height 5
radio input "true"
click at [301, 49] on input "True" at bounding box center [303, 46] width 6 height 5
radio input "true"
click at [354, 108] on label "False" at bounding box center [370, 99] width 43 height 18
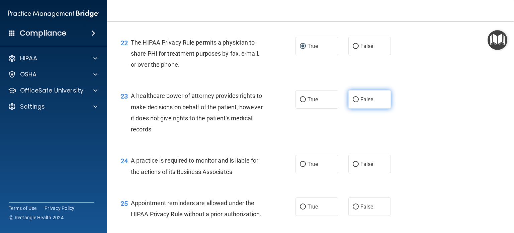
click at [354, 102] on input "False" at bounding box center [356, 99] width 6 height 5
radio input "true"
click at [355, 173] on label "False" at bounding box center [370, 164] width 43 height 18
click at [355, 167] on input "False" at bounding box center [356, 164] width 6 height 5
radio input "true"
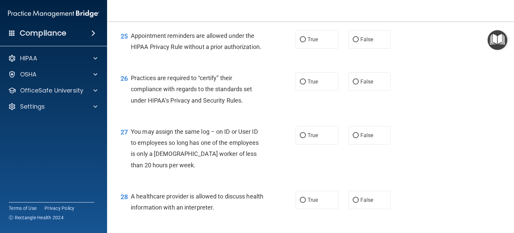
scroll to position [1440, 0]
click at [301, 42] on input "True" at bounding box center [303, 39] width 6 height 5
radio input "true"
click at [354, 84] on input "False" at bounding box center [356, 81] width 6 height 5
radio input "true"
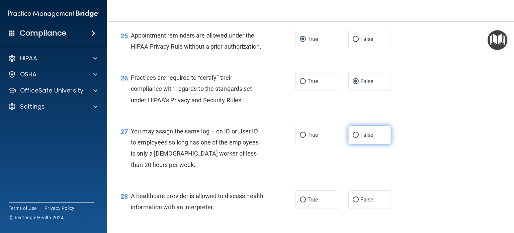
click at [353, 138] on input "False" at bounding box center [356, 135] width 6 height 5
radio input "true"
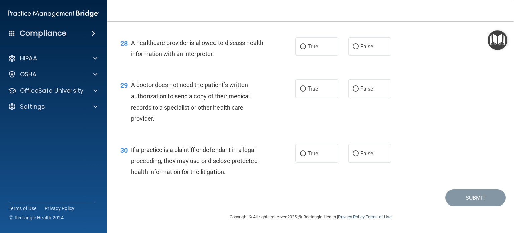
scroll to position [1607, 0]
click at [300, 49] on input "True" at bounding box center [303, 46] width 6 height 5
radio input "true"
click at [300, 91] on input "True" at bounding box center [303, 88] width 6 height 5
radio input "true"
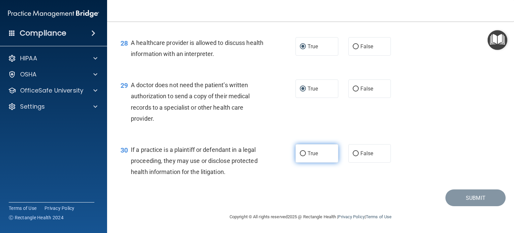
click at [303, 156] on input "True" at bounding box center [303, 153] width 6 height 5
radio input "true"
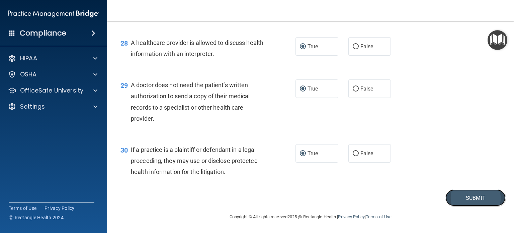
click at [473, 203] on button "Submit" at bounding box center [476, 197] width 60 height 17
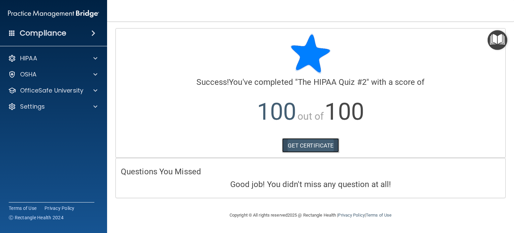
click at [308, 143] on link "GET CERTIFICATE" at bounding box center [310, 145] width 57 height 15
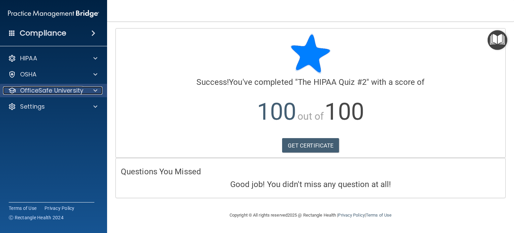
click at [32, 90] on p "OfficeSafe University" at bounding box center [51, 90] width 63 height 8
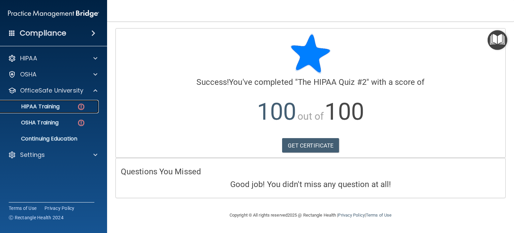
click at [50, 105] on p "HIPAA Training" at bounding box center [31, 106] width 55 height 7
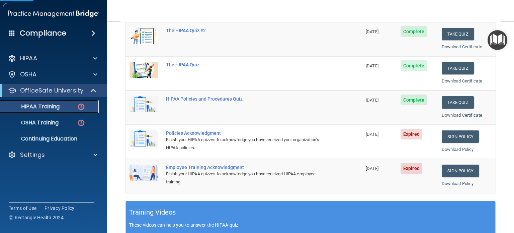
scroll to position [100, 0]
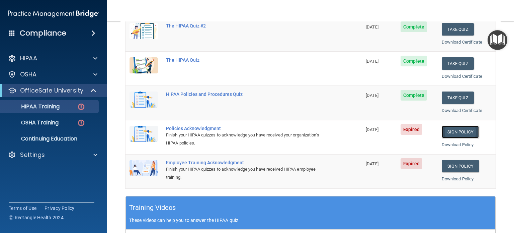
click at [454, 131] on link "Sign Policy" at bounding box center [460, 132] width 37 height 12
click at [447, 127] on link "Sign Policy" at bounding box center [460, 132] width 37 height 12
click at [452, 165] on link "Sign Policy" at bounding box center [460, 166] width 37 height 12
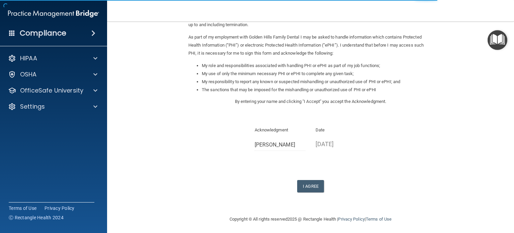
scroll to position [74, 0]
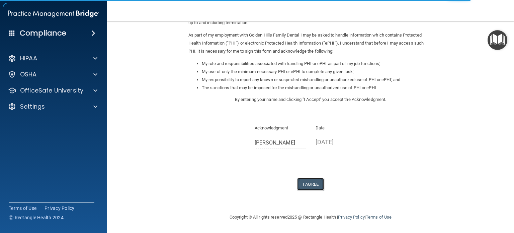
click at [305, 182] on button "I Agree" at bounding box center [310, 184] width 27 height 12
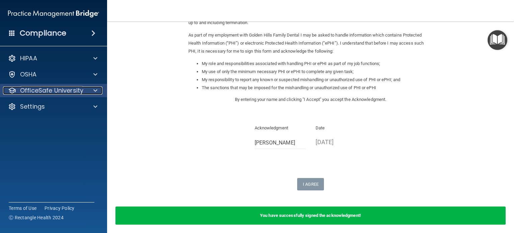
click at [66, 90] on p "OfficeSafe University" at bounding box center [51, 90] width 63 height 8
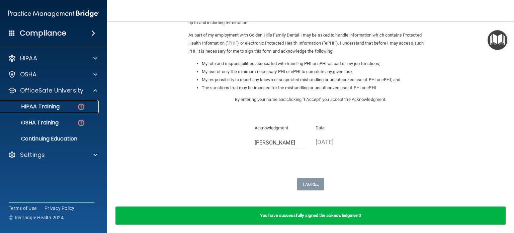
click at [80, 105] on img at bounding box center [81, 106] width 8 height 8
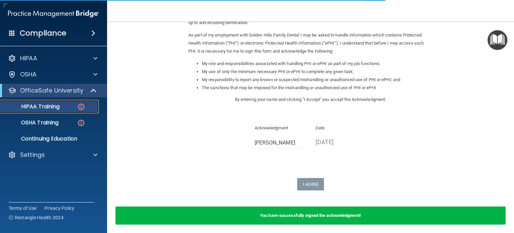
scroll to position [244, 0]
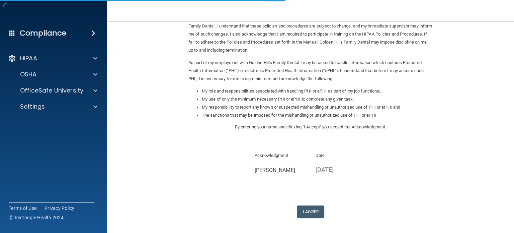
scroll to position [74, 0]
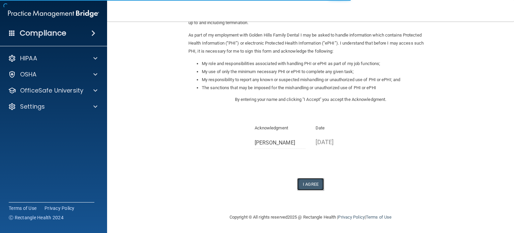
click at [304, 183] on button "I Agree" at bounding box center [310, 184] width 27 height 12
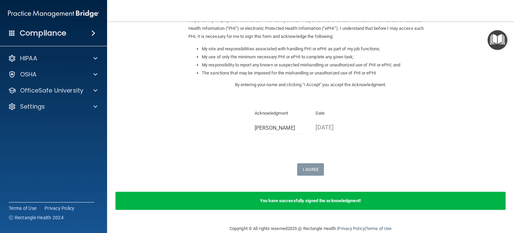
scroll to position [100, 0]
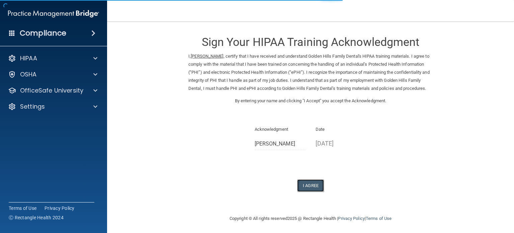
click at [309, 191] on button "I Agree" at bounding box center [310, 185] width 27 height 12
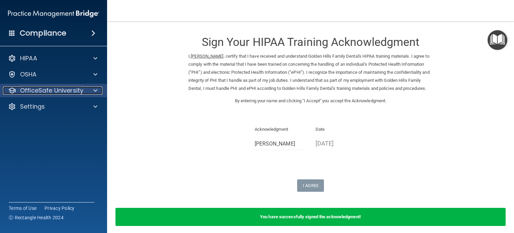
click at [51, 91] on p "OfficeSafe University" at bounding box center [51, 90] width 63 height 8
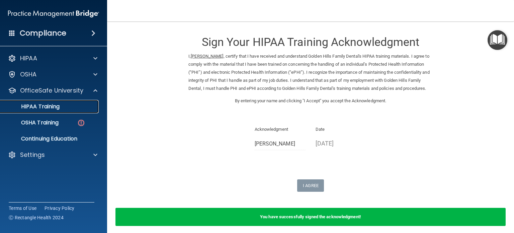
click at [67, 108] on div "HIPAA Training" at bounding box center [49, 106] width 91 height 7
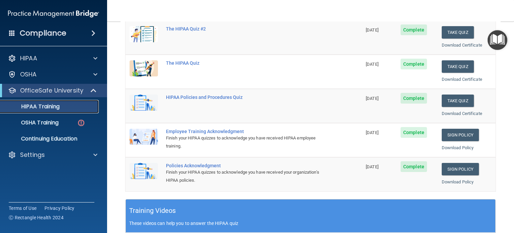
scroll to position [100, 0]
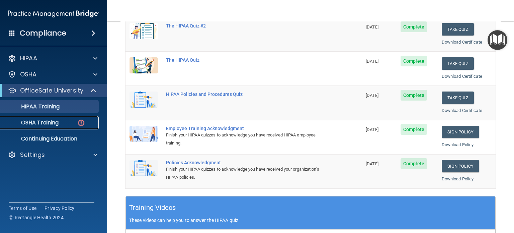
click at [49, 120] on p "OSHA Training" at bounding box center [31, 122] width 54 height 7
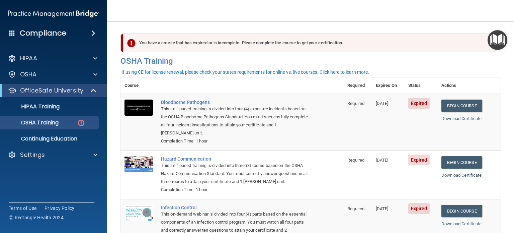
click at [107, 44] on div "Compliance HIPAA Documents and Policies Report an Incident Business Associates …" at bounding box center [257, 116] width 514 height 233
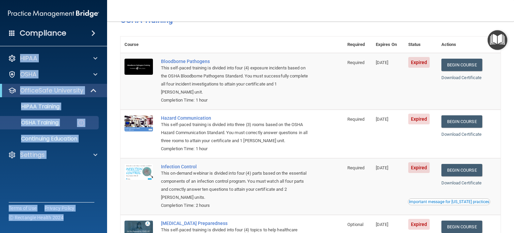
scroll to position [40, 0]
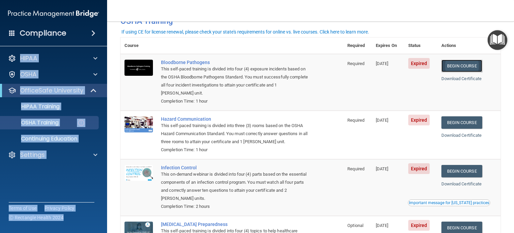
click at [455, 64] on link "Begin Course" at bounding box center [462, 66] width 41 height 12
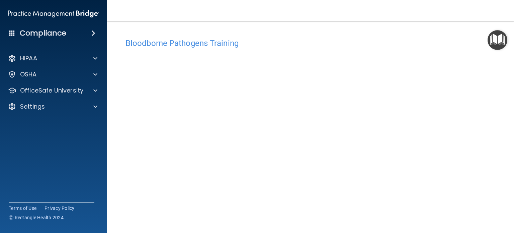
scroll to position [9, 0]
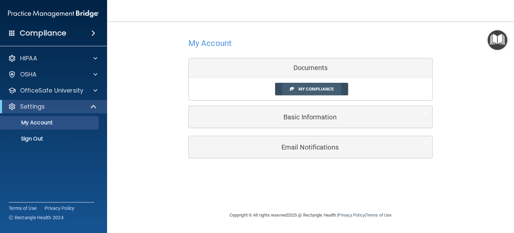
click at [316, 89] on span "My Compliance" at bounding box center [316, 88] width 35 height 5
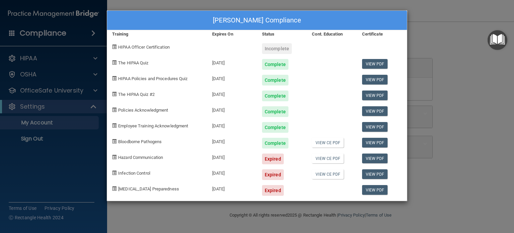
click at [466, 159] on div "[PERSON_NAME] Compliance Training Expires On Status Cont. Education Certificate…" at bounding box center [257, 116] width 514 height 233
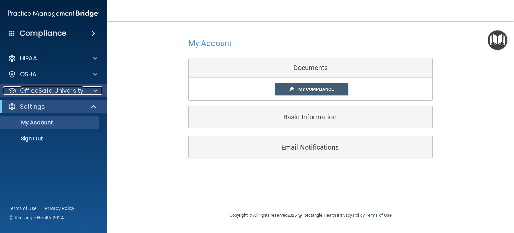
click at [95, 89] on span at bounding box center [95, 90] width 4 height 8
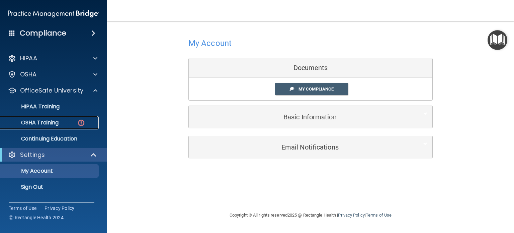
click at [70, 122] on div "OSHA Training" at bounding box center [49, 122] width 91 height 7
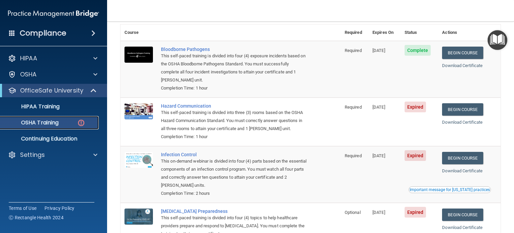
scroll to position [40, 0]
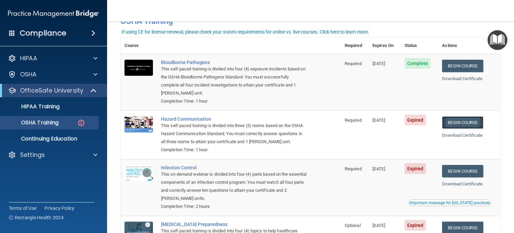
click at [461, 120] on link "Begin Course" at bounding box center [462, 122] width 41 height 12
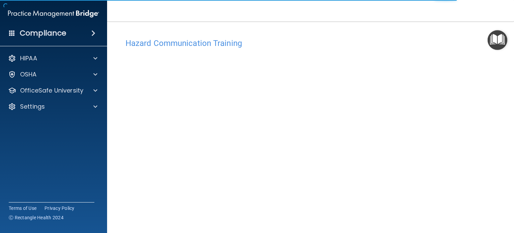
scroll to position [19, 0]
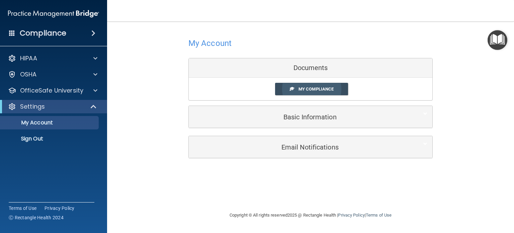
click at [311, 89] on span "My Compliance" at bounding box center [316, 88] width 35 height 5
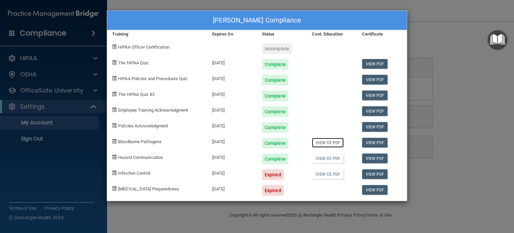
click at [331, 142] on link "View CE PDF" at bounding box center [328, 143] width 32 height 10
click at [329, 157] on link "View CE PDF" at bounding box center [328, 158] width 32 height 10
click at [372, 172] on link "View PDF" at bounding box center [375, 174] width 26 height 10
click at [431, 38] on div "[PERSON_NAME] Compliance Training Expires On Status Cont. Education Certificate…" at bounding box center [257, 116] width 514 height 233
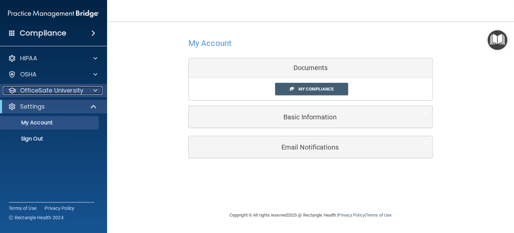
click at [86, 87] on div at bounding box center [94, 90] width 17 height 8
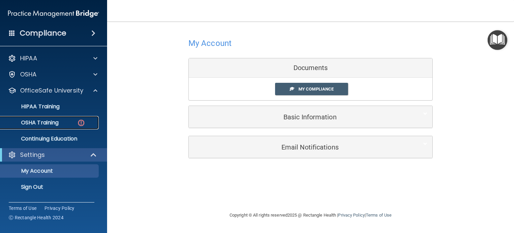
click at [72, 122] on div "OSHA Training" at bounding box center [49, 122] width 91 height 7
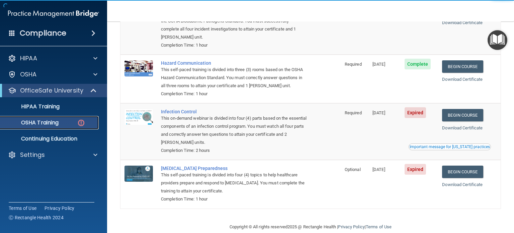
scroll to position [100, 0]
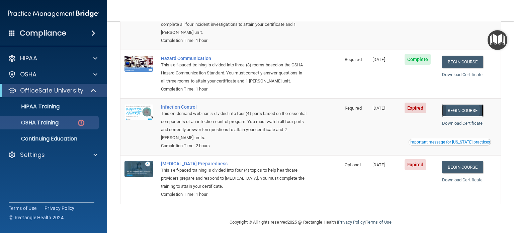
click at [463, 111] on link "Begin Course" at bounding box center [462, 110] width 41 height 12
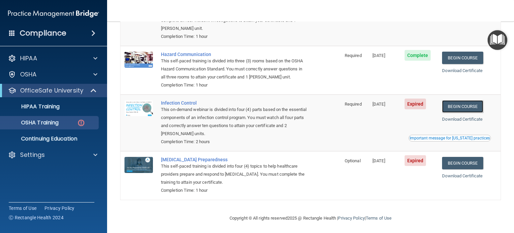
scroll to position [107, 0]
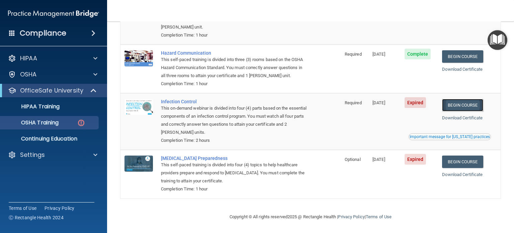
click at [457, 103] on link "Begin Course" at bounding box center [462, 105] width 41 height 12
click at [60, 107] on div "HIPAA Training" at bounding box center [49, 106] width 91 height 7
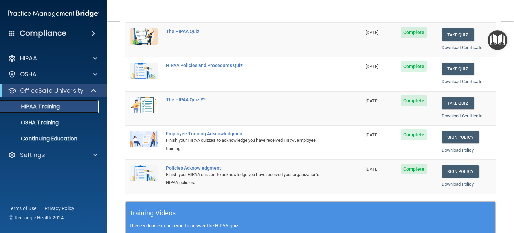
scroll to position [102, 0]
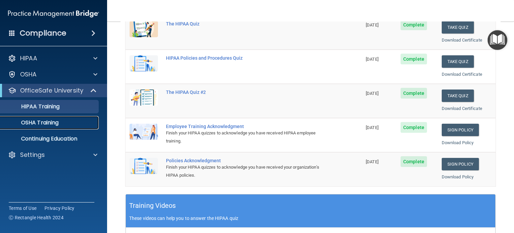
click at [42, 122] on p "OSHA Training" at bounding box center [31, 122] width 54 height 7
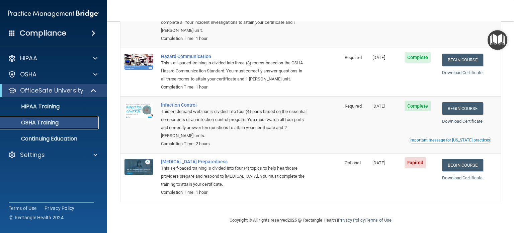
scroll to position [88, 0]
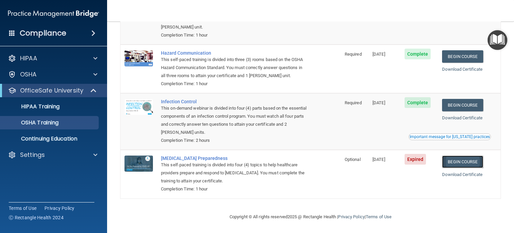
click at [461, 160] on link "Begin Course" at bounding box center [462, 161] width 41 height 12
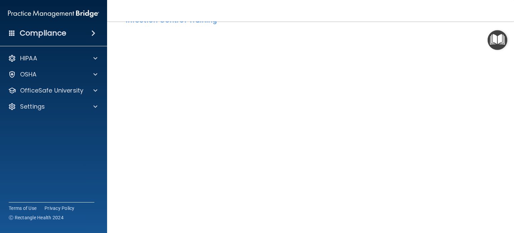
scroll to position [33, 0]
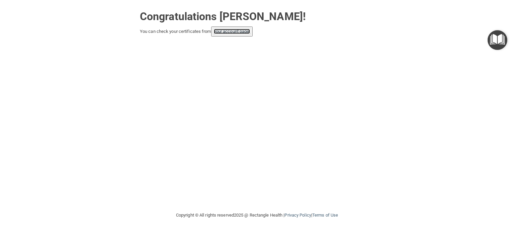
click at [244, 30] on link "your account page!" at bounding box center [232, 31] width 36 height 5
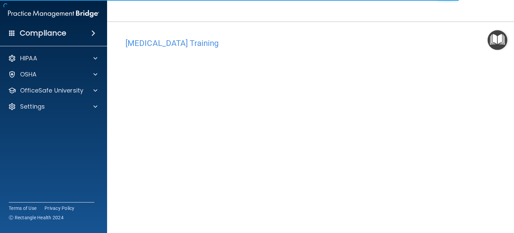
scroll to position [4, 0]
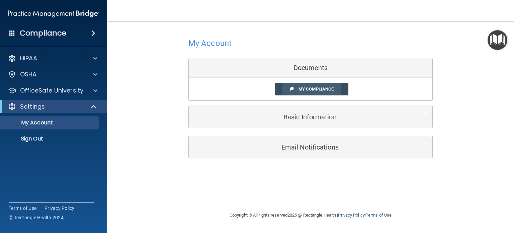
click at [303, 89] on span "My Compliance" at bounding box center [316, 88] width 35 height 5
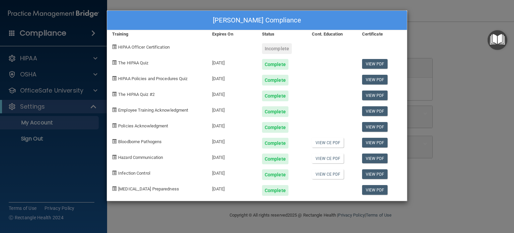
click at [462, 56] on div "[PERSON_NAME] Compliance Training Expires On Status Cont. Education Certificate…" at bounding box center [257, 116] width 514 height 233
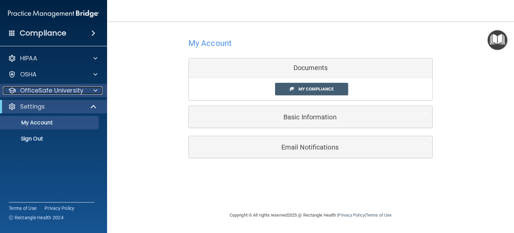
click at [59, 90] on p "OfficeSafe University" at bounding box center [51, 90] width 63 height 8
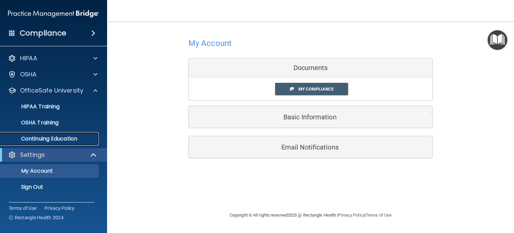
click at [55, 136] on p "Continuing Education" at bounding box center [49, 138] width 91 height 7
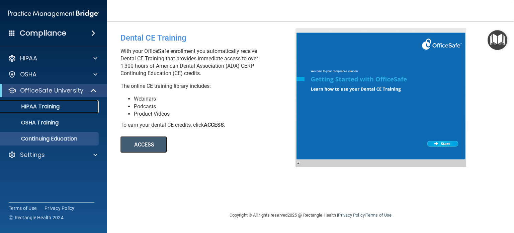
click at [46, 103] on p "HIPAA Training" at bounding box center [31, 106] width 55 height 7
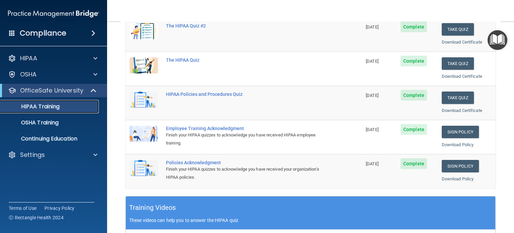
scroll to position [67, 0]
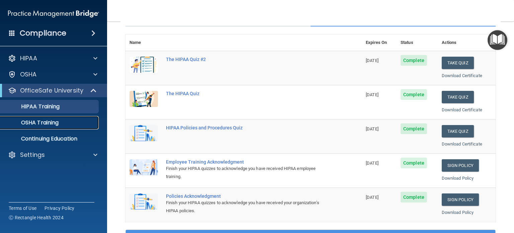
click at [46, 122] on p "OSHA Training" at bounding box center [31, 122] width 54 height 7
